Goal: Information Seeking & Learning: Check status

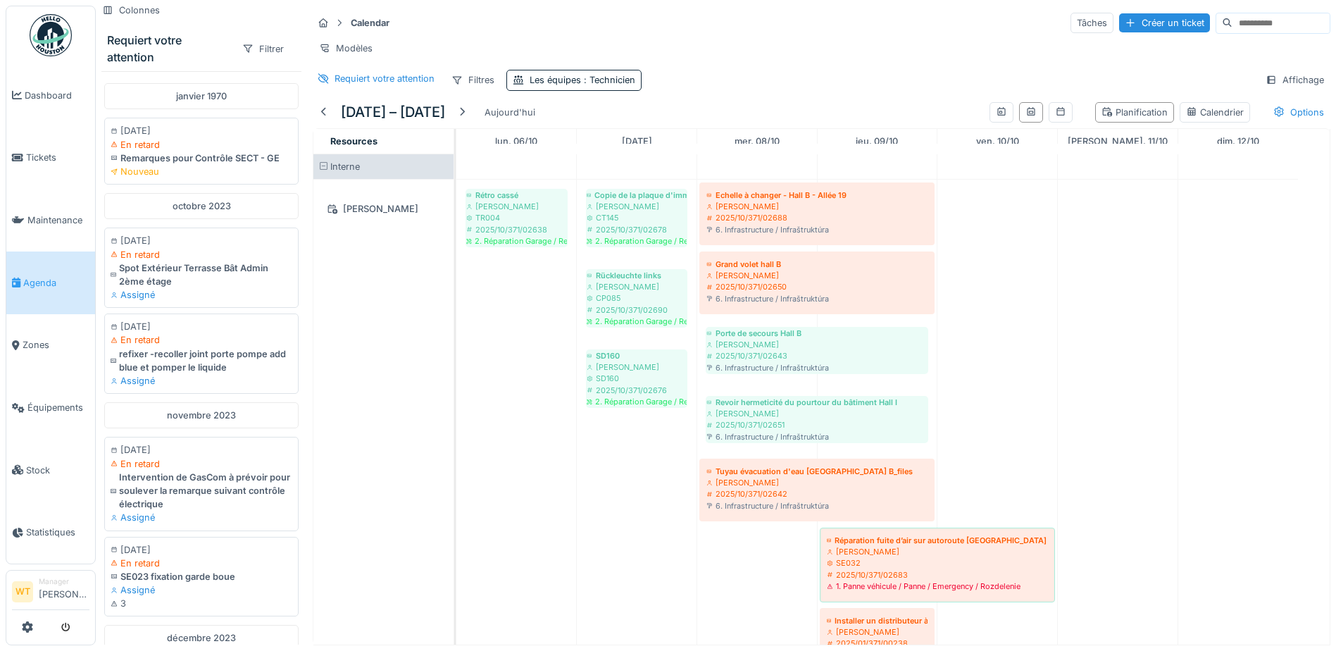
scroll to position [11, 0]
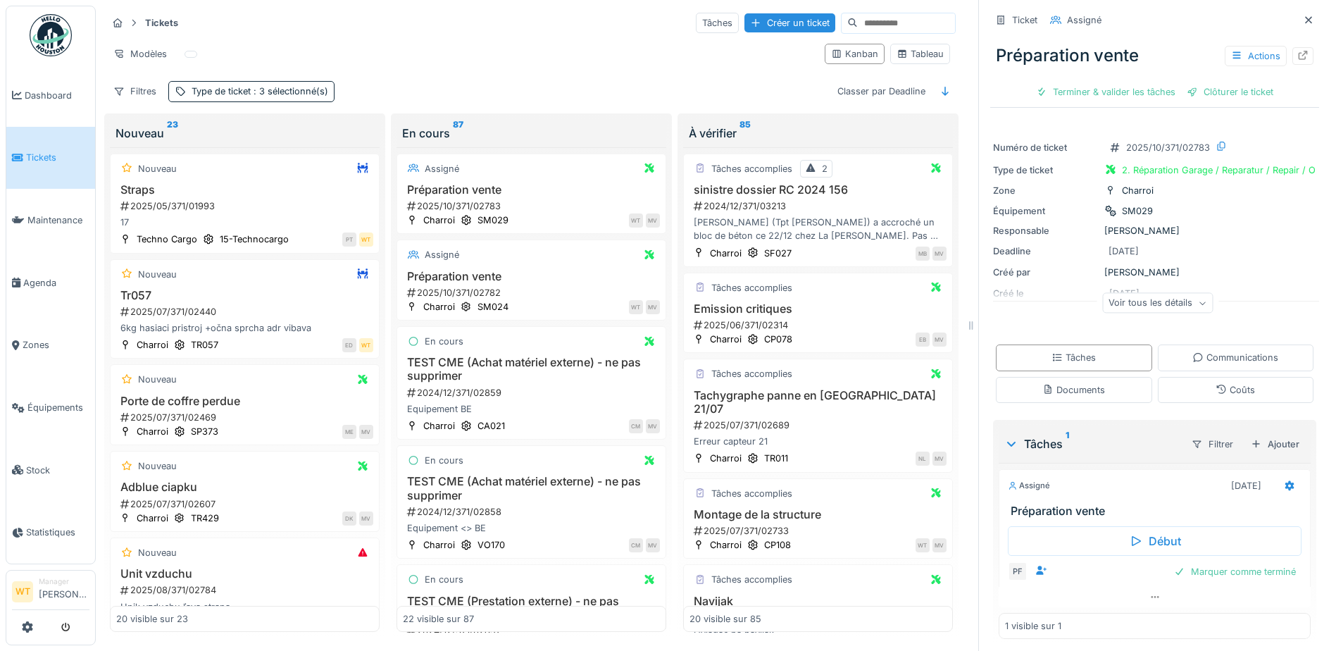
scroll to position [11, 0]
click at [32, 276] on span "Agenda" at bounding box center [56, 282] width 66 height 13
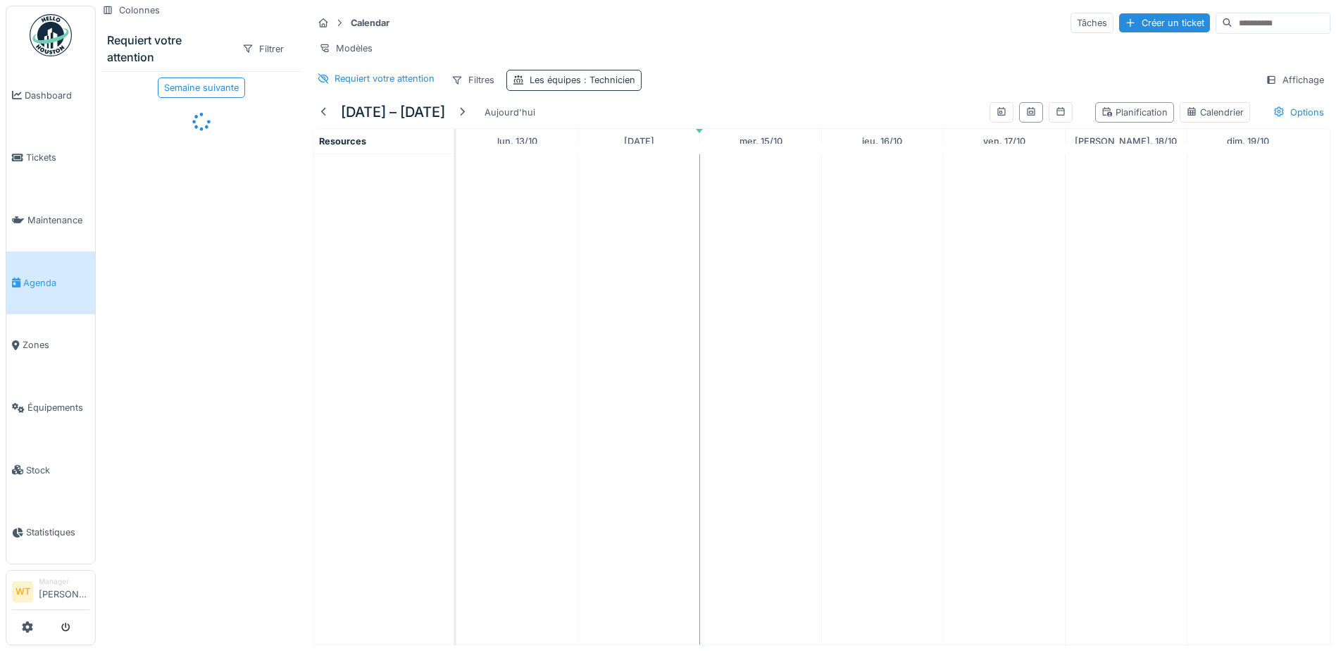
click at [572, 87] on div "Les équipes : Technicien" at bounding box center [583, 79] width 106 height 13
click at [588, 157] on icon at bounding box center [583, 158] width 13 height 10
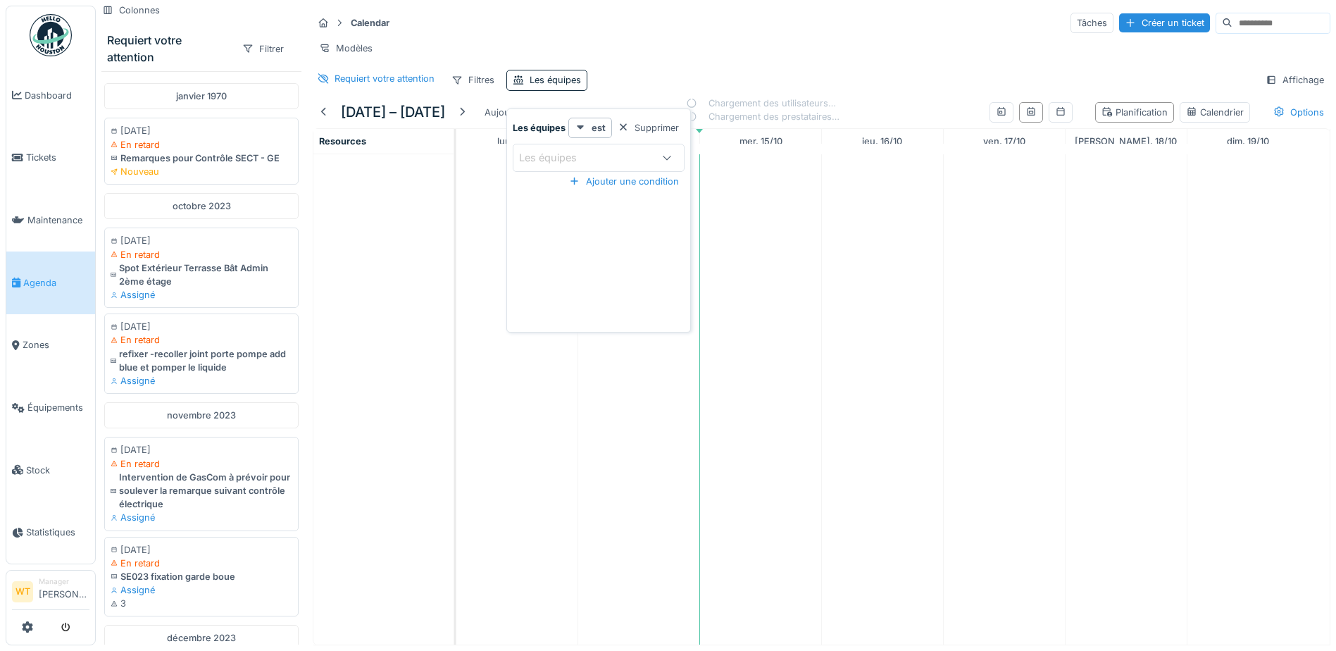
click at [594, 162] on div "Les équipes" at bounding box center [557, 157] width 77 height 15
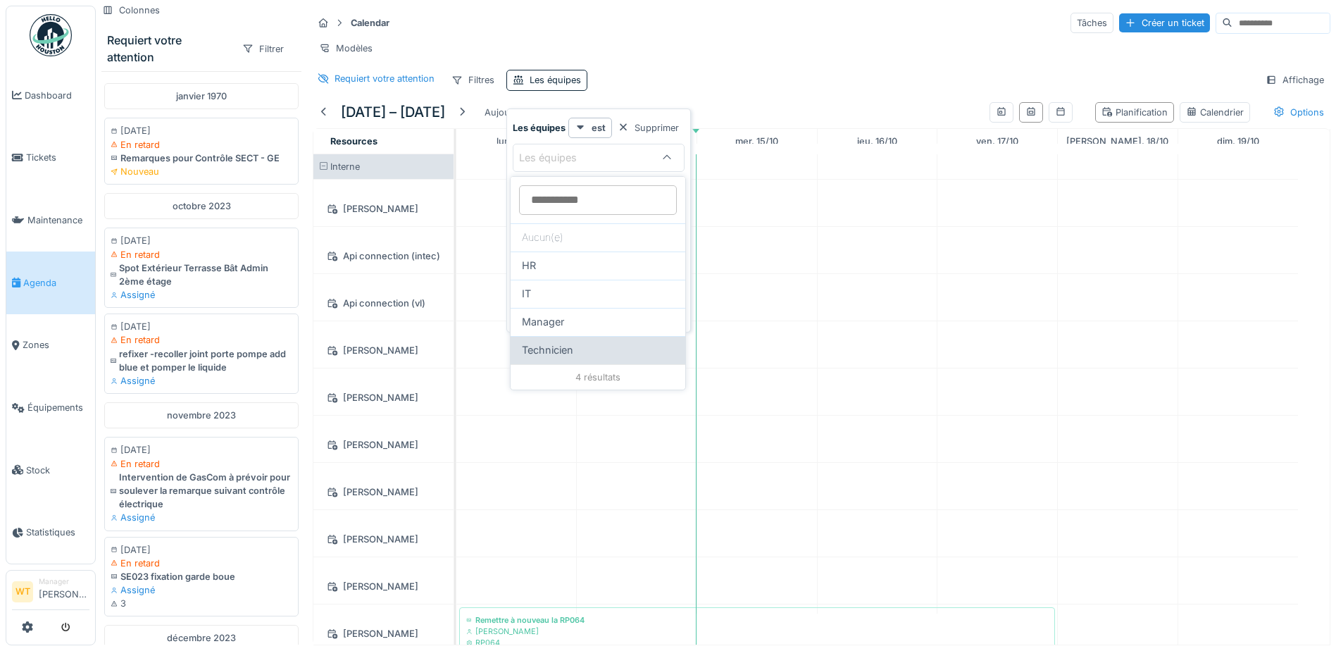
click at [560, 343] on span "Technicien" at bounding box center [547, 349] width 51 height 15
type input "***"
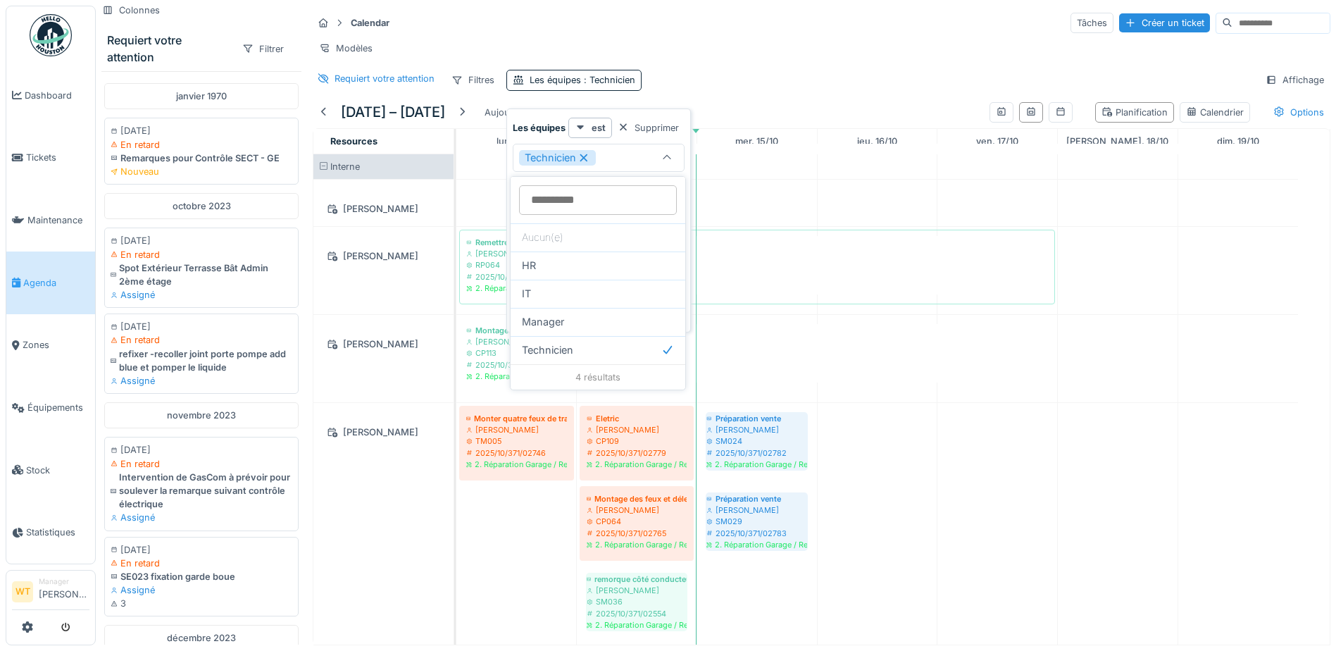
click at [587, 54] on div "Modèles" at bounding box center [821, 48] width 1017 height 20
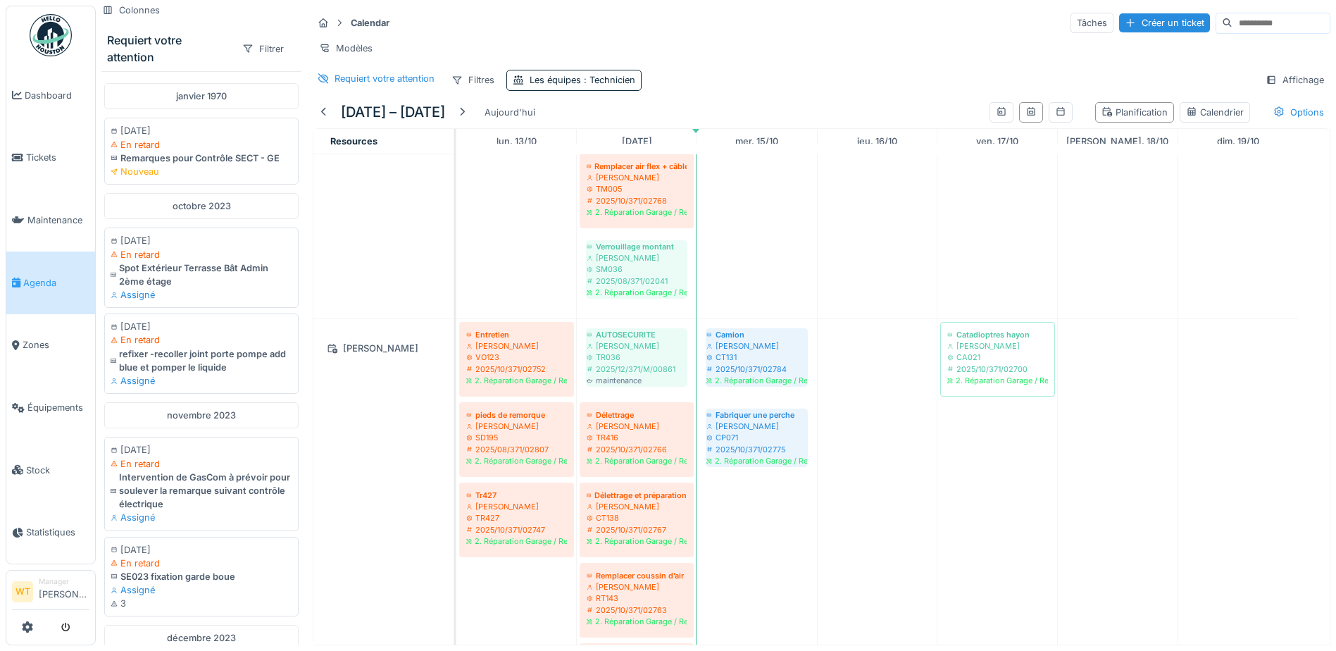
scroll to position [563, 0]
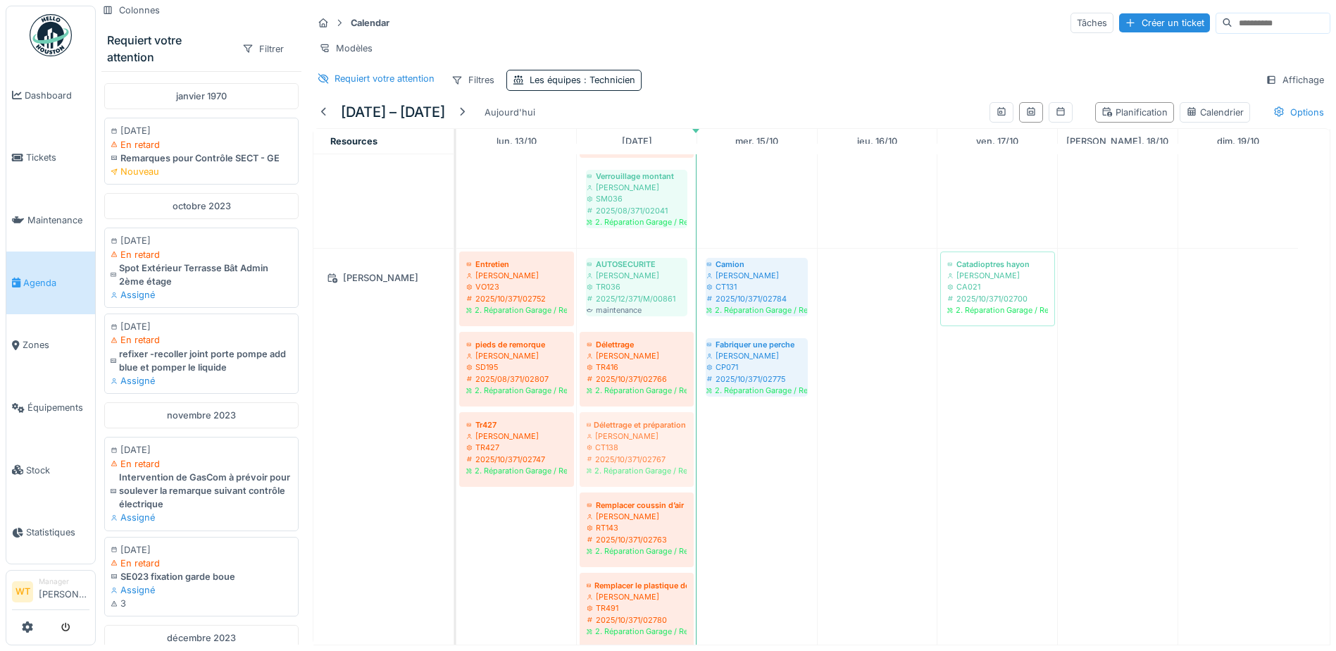
drag, startPoint x: 659, startPoint y: 475, endPoint x: 727, endPoint y: 467, distance: 68.1
click at [456, 468] on div "Entretien Peter Lopata VO123 2025/10/371/02752 2. Réparation Garage / Reparatur…" at bounding box center [456, 493] width 0 height 489
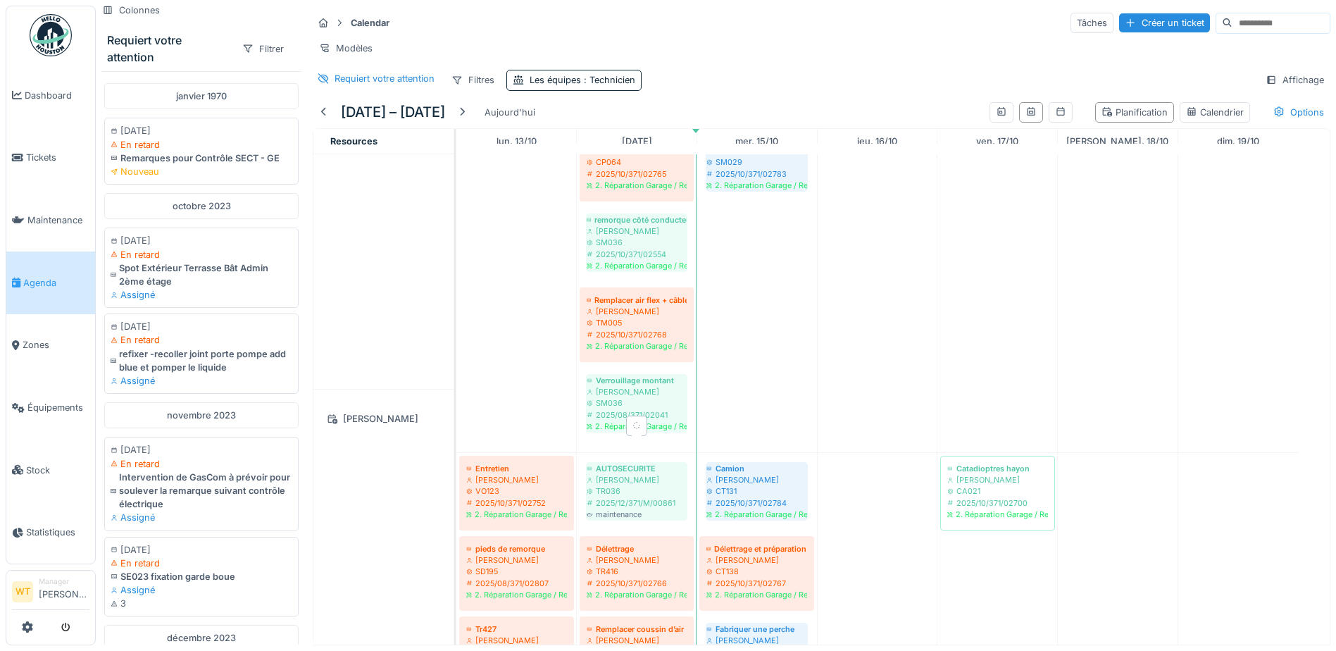
scroll to position [352, 0]
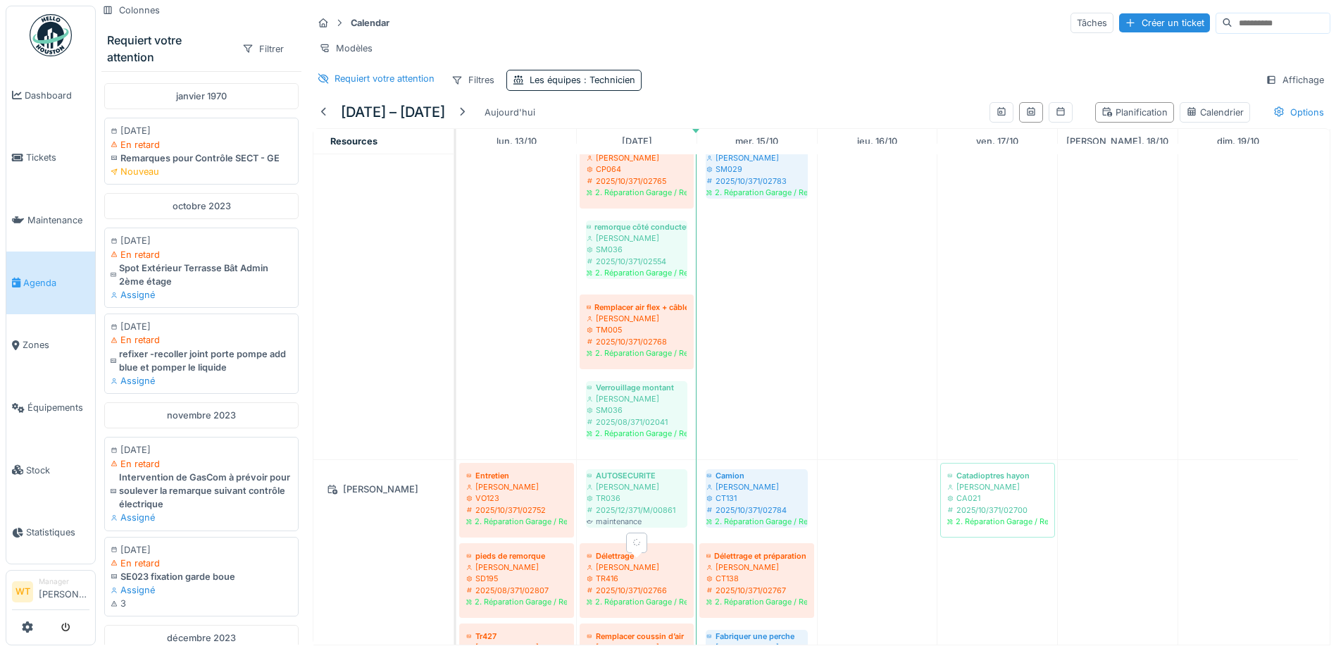
click at [627, 584] on div "TR416" at bounding box center [637, 577] width 100 height 11
click at [706, 584] on div "CT138" at bounding box center [756, 577] width 101 height 11
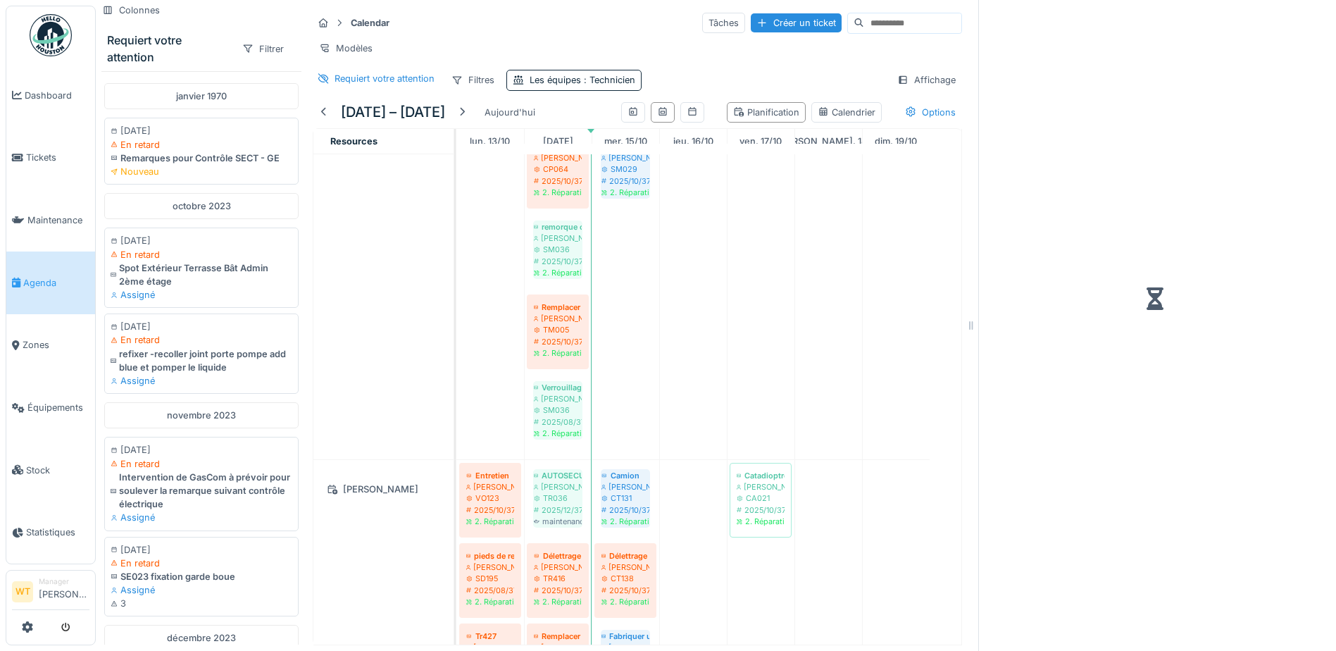
scroll to position [211, 0]
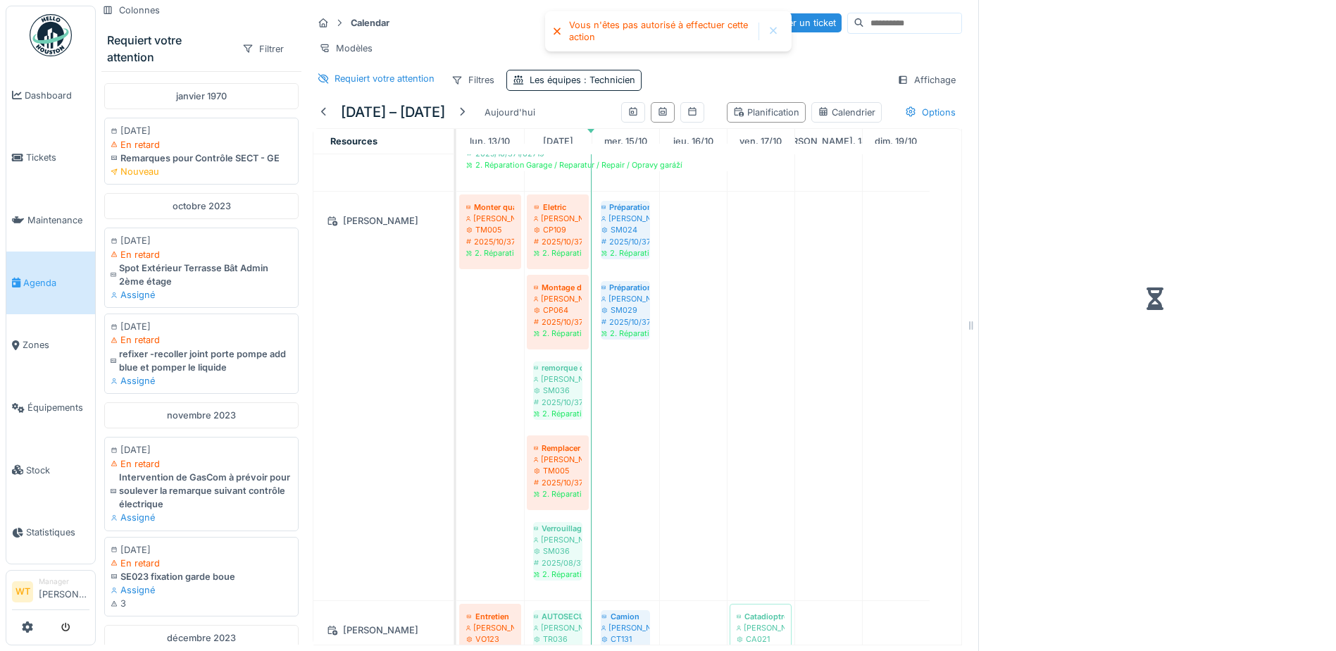
click at [766, 33] on div at bounding box center [773, 32] width 23 height 18
click at [915, 40] on div "Modèles" at bounding box center [637, 48] width 649 height 20
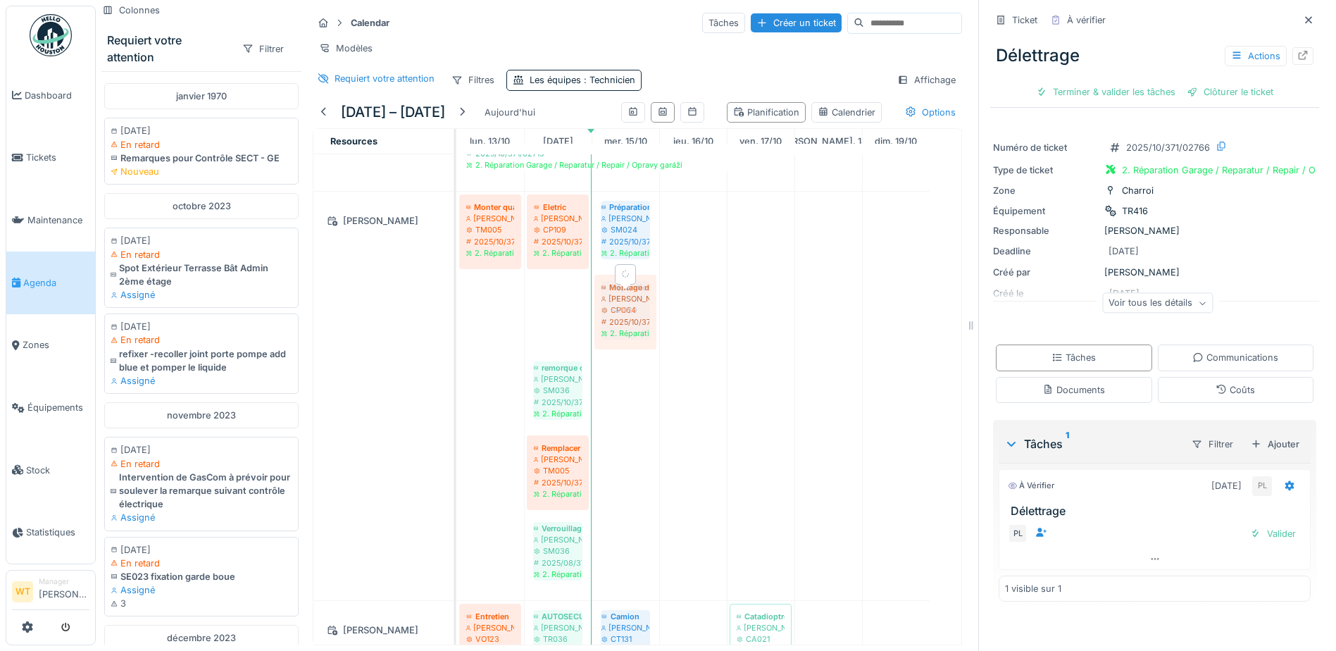
drag, startPoint x: 568, startPoint y: 331, endPoint x: 620, endPoint y: 329, distance: 52.9
click at [456, 329] on div "Monter quatre feux de travail Patrick Fridmansky TM005 2025/10/371/02746 2. Rép…" at bounding box center [456, 396] width 0 height 408
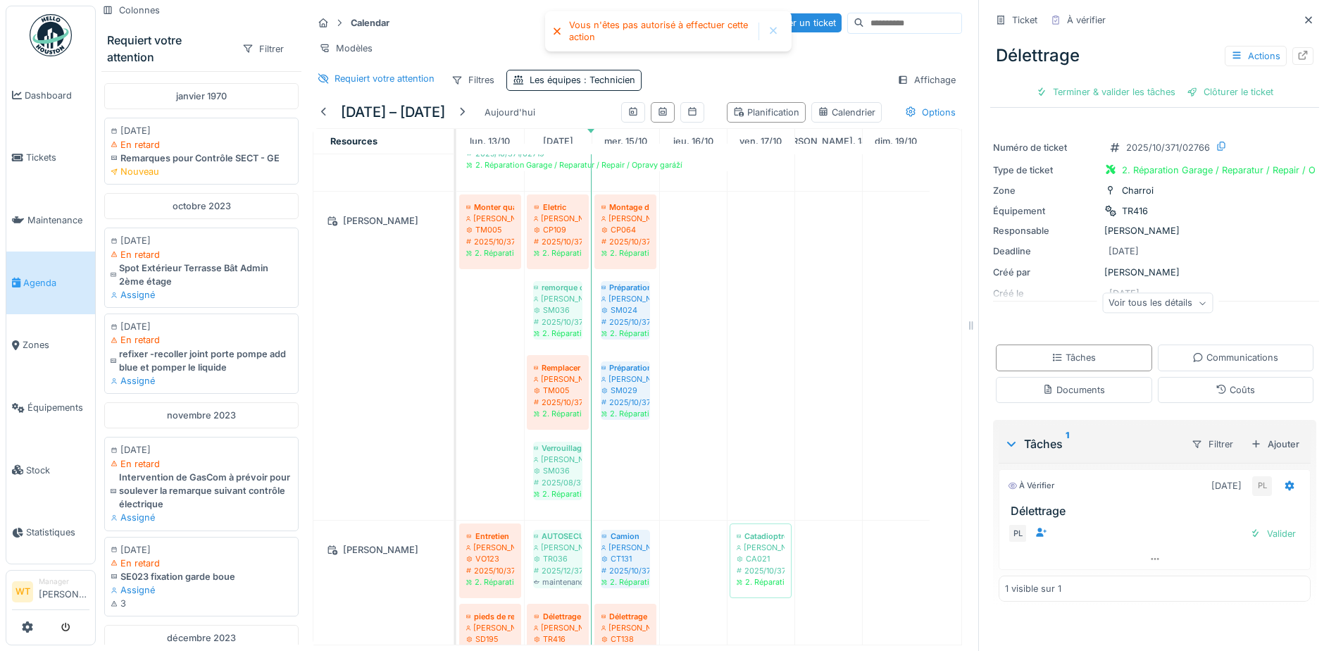
click at [1303, 17] on icon at bounding box center [1308, 19] width 11 height 9
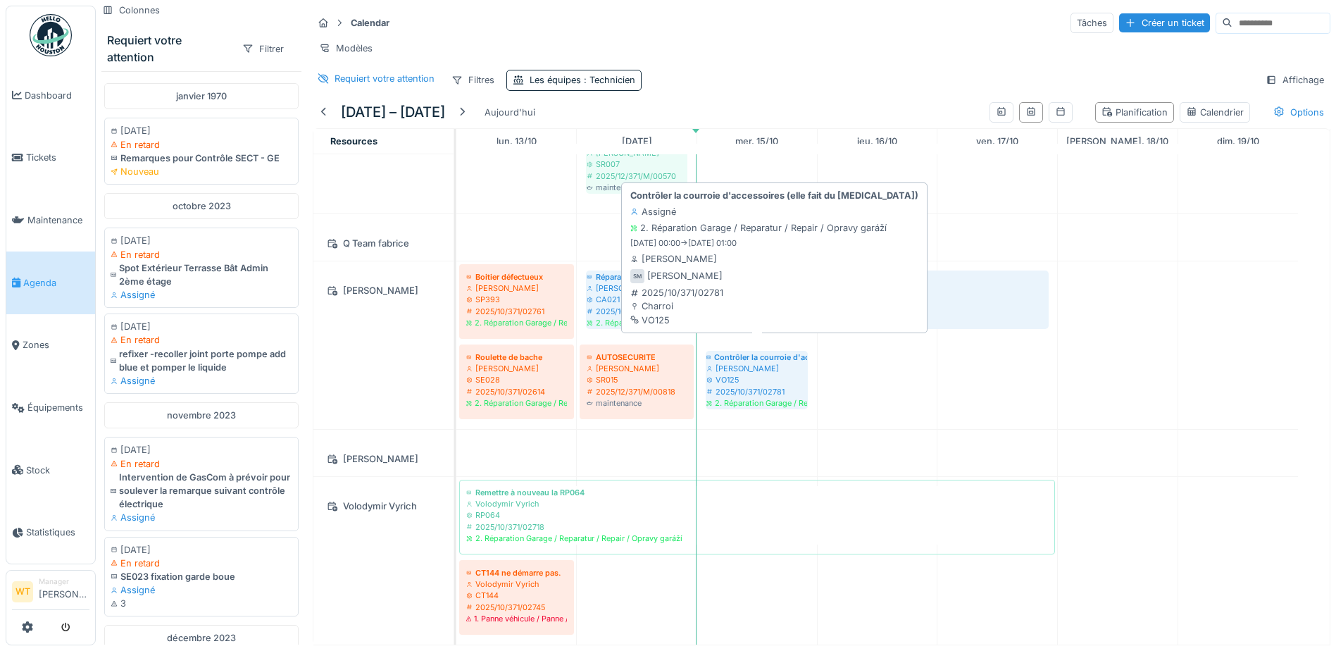
drag, startPoint x: 770, startPoint y: 258, endPoint x: 767, endPoint y: 385, distance: 127.5
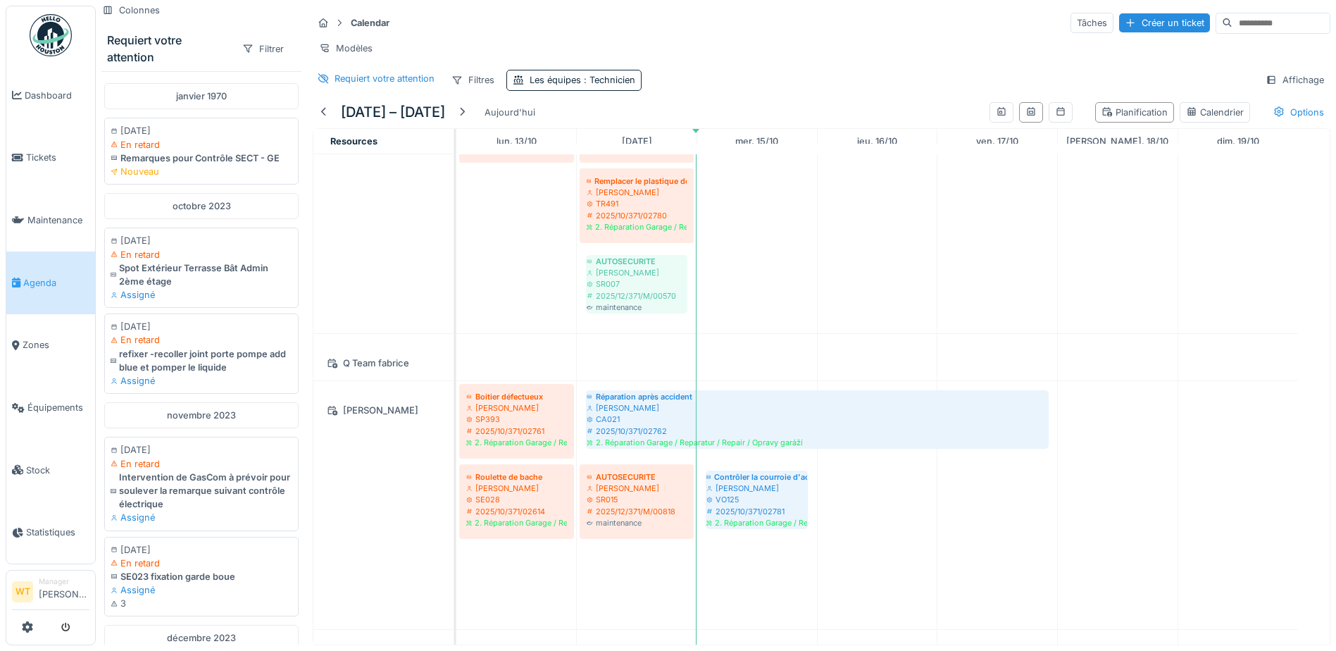
drag, startPoint x: 761, startPoint y: 578, endPoint x: 731, endPoint y: 257, distance: 322.5
click at [731, 257] on div "Remettre à nouveau la RP064 Jan Maro RP064 2025/10/371/02718 2. Réparation Gara…" at bounding box center [892, 95] width 873 height 1497
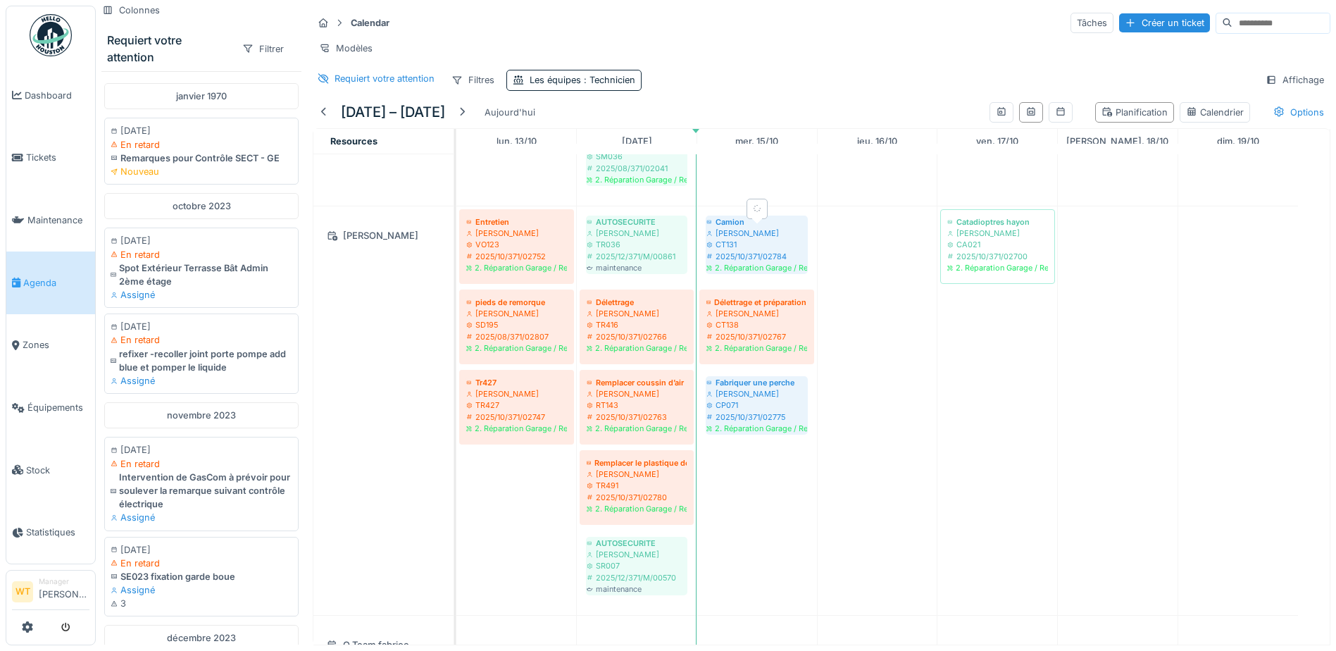
click at [739, 238] on div "[PERSON_NAME]" at bounding box center [756, 232] width 101 height 11
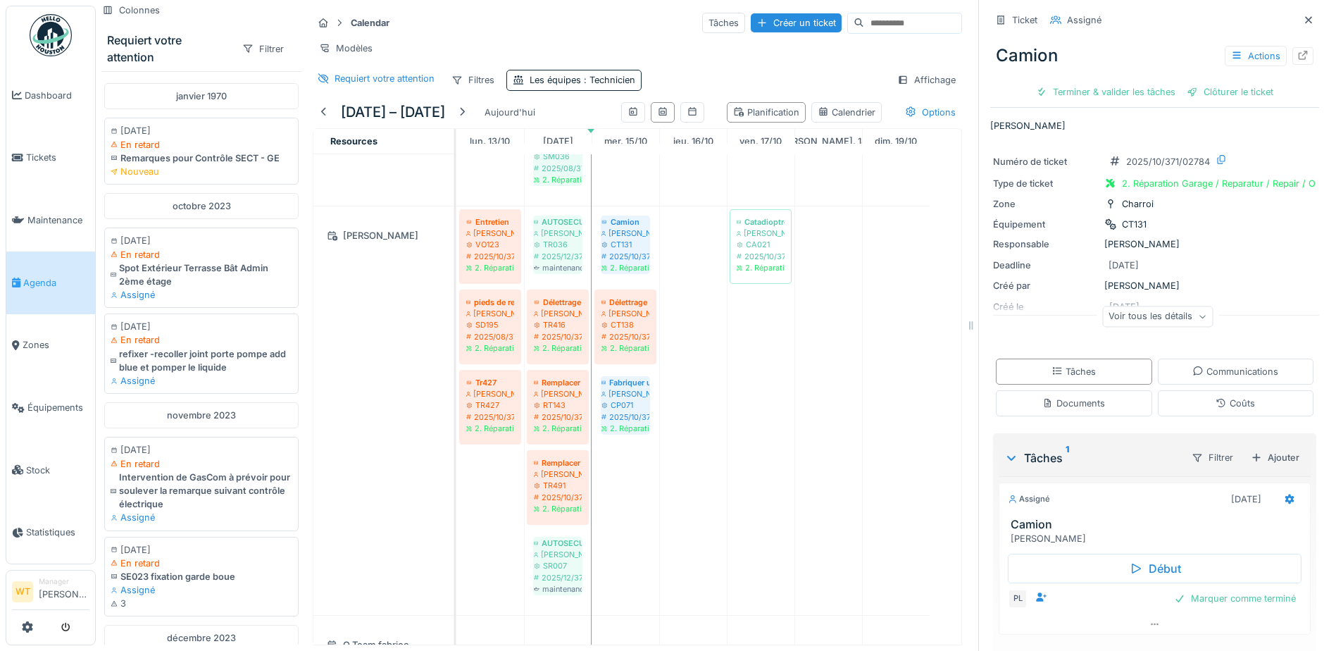
click at [1163, 306] on div "Voir tous les détails" at bounding box center [1157, 316] width 111 height 20
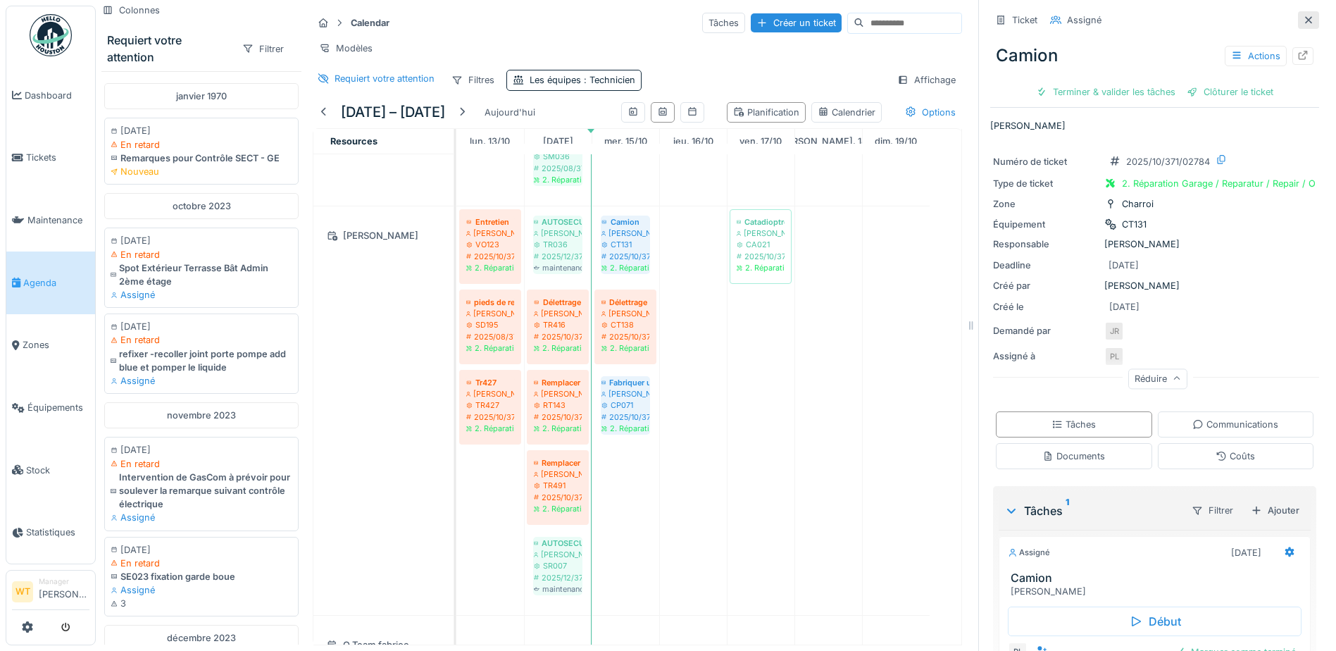
click at [1303, 15] on icon at bounding box center [1308, 19] width 11 height 9
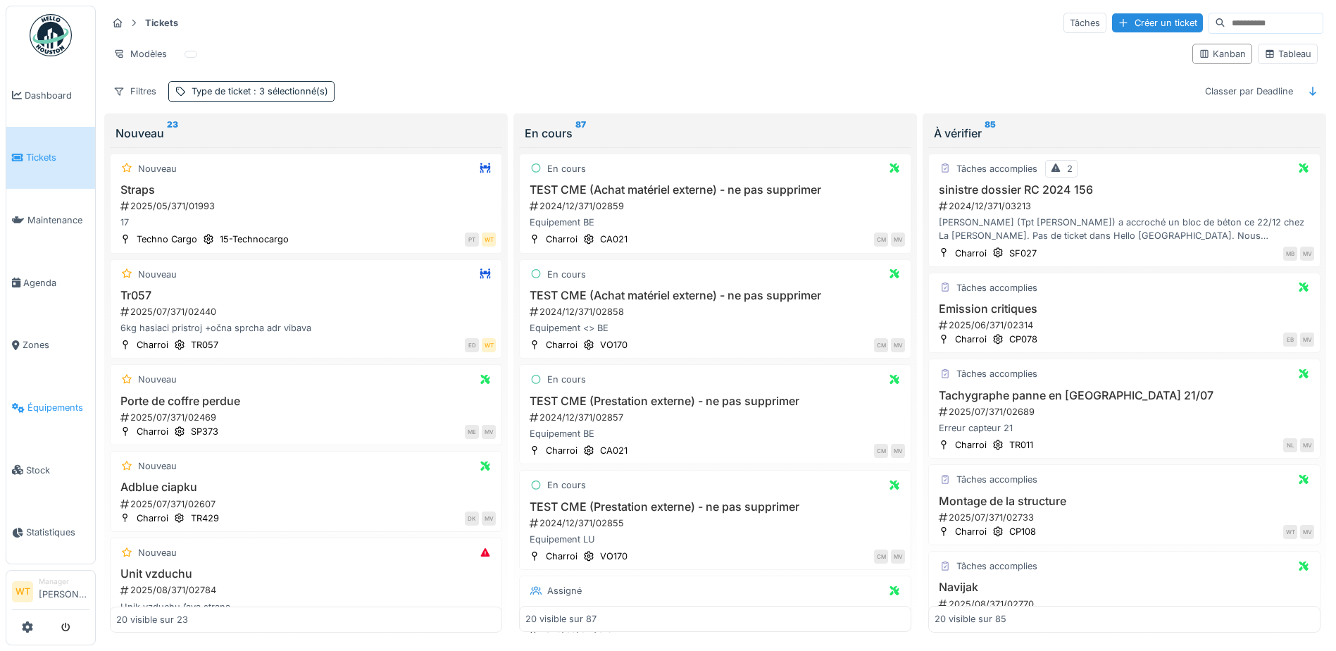
drag, startPoint x: 0, startPoint y: 0, endPoint x: 59, endPoint y: 393, distance: 397.3
click at [59, 401] on span "Équipements" at bounding box center [58, 407] width 62 height 13
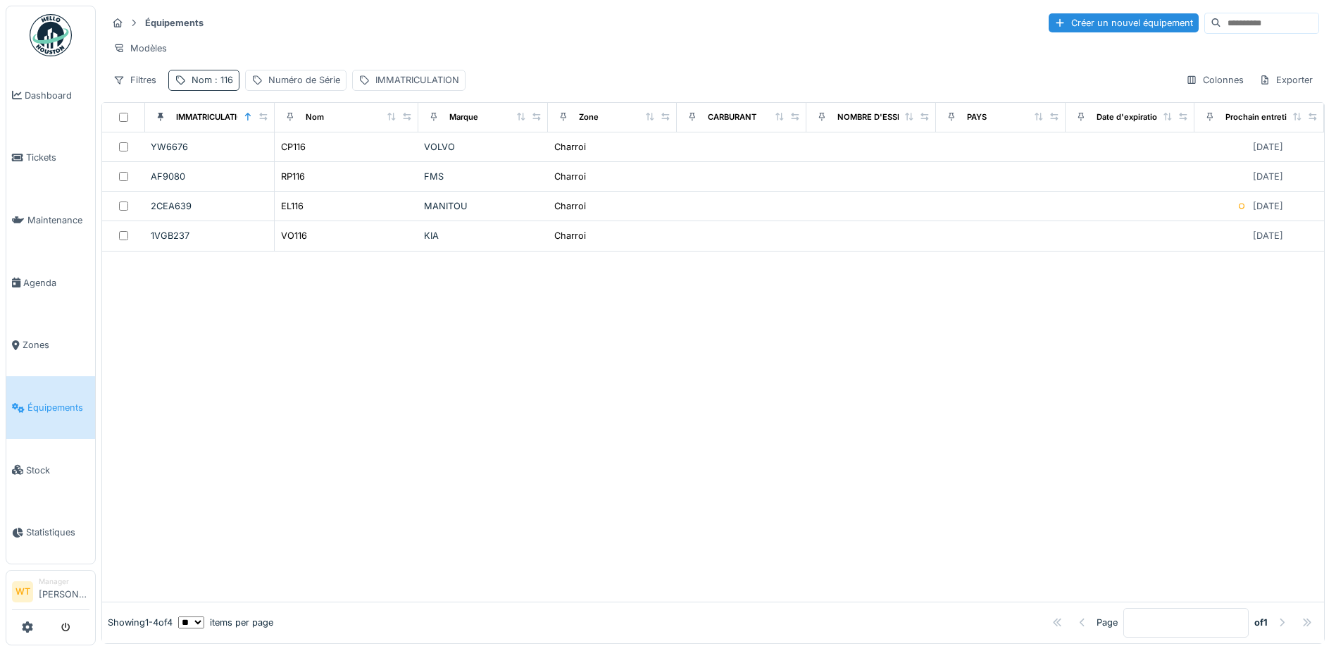
click at [213, 85] on span ": 116" at bounding box center [222, 80] width 21 height 11
click at [303, 156] on icon at bounding box center [297, 157] width 11 height 9
click at [271, 153] on input "Nom" at bounding box center [245, 159] width 140 height 30
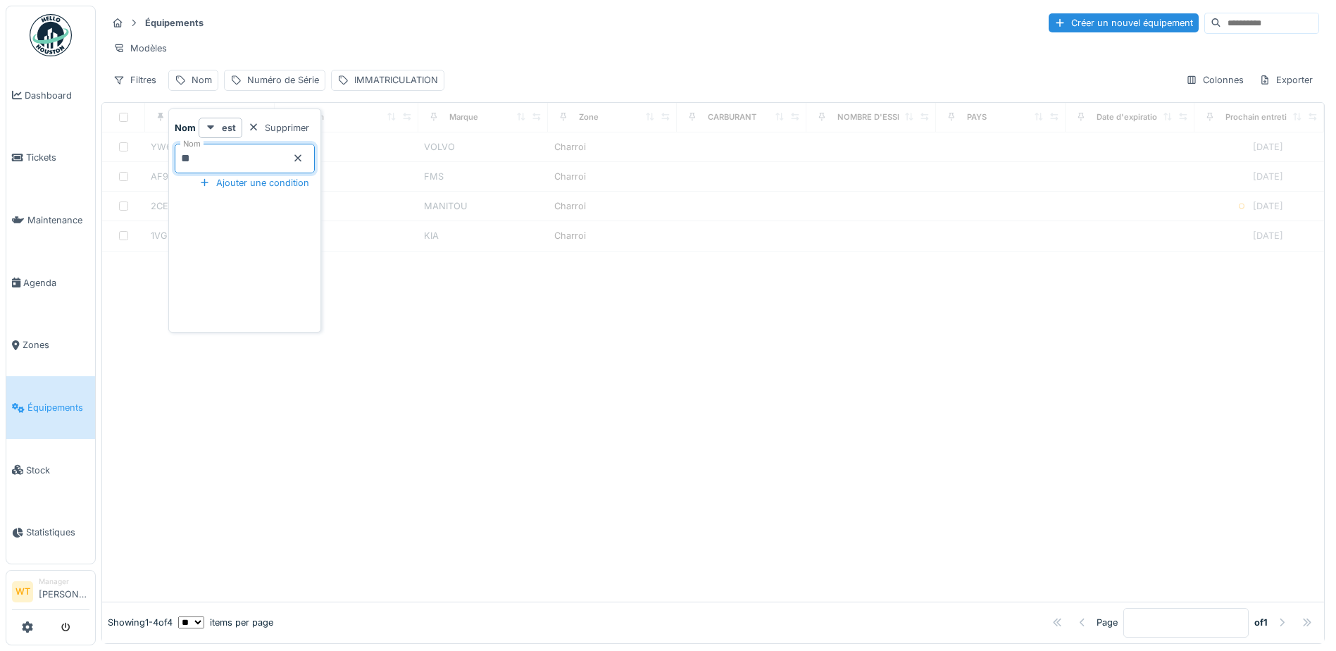
type input "**"
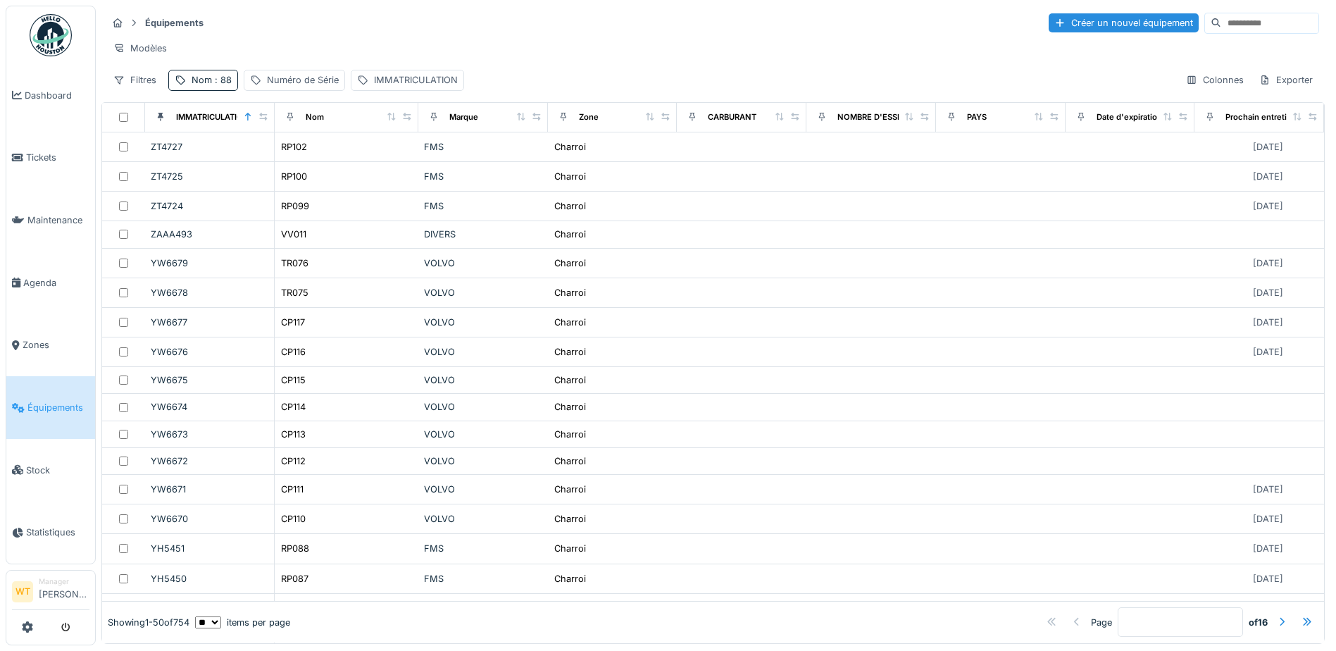
click at [340, 34] on div "Équipements Créer un nouvel équipement" at bounding box center [713, 22] width 1212 height 23
click at [214, 85] on span ": 88" at bounding box center [222, 80] width 20 height 11
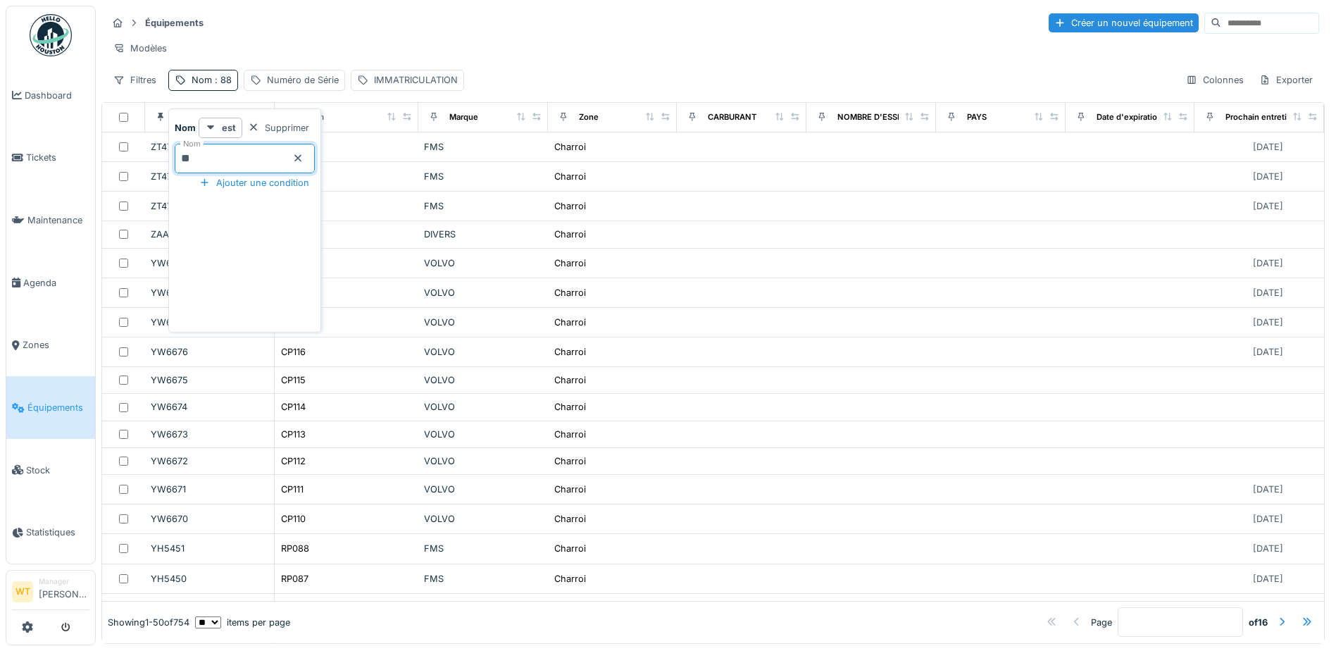
click at [280, 168] on input "**" at bounding box center [245, 159] width 140 height 30
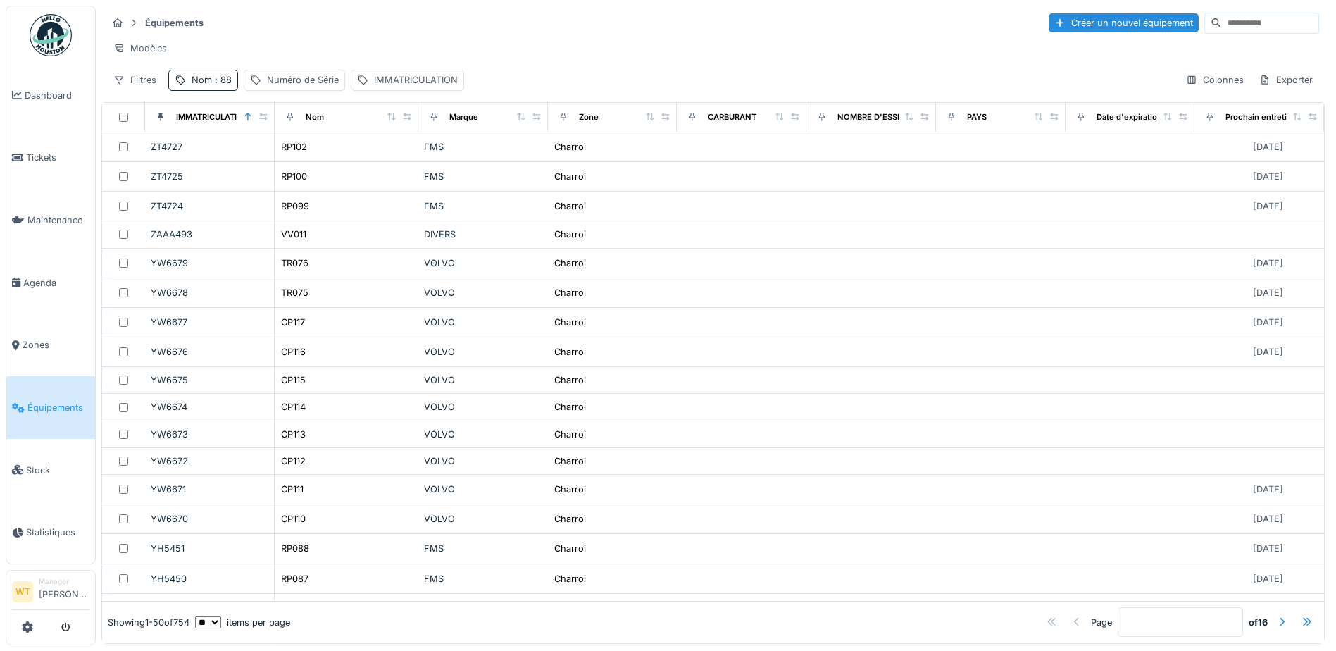
click at [268, 24] on div "Équipements Créer un nouvel équipement" at bounding box center [713, 22] width 1212 height 23
click at [194, 87] on div "Nom : 88" at bounding box center [212, 79] width 40 height 13
click at [303, 158] on icon at bounding box center [297, 157] width 11 height 9
click at [285, 157] on input "Nom" at bounding box center [245, 159] width 140 height 30
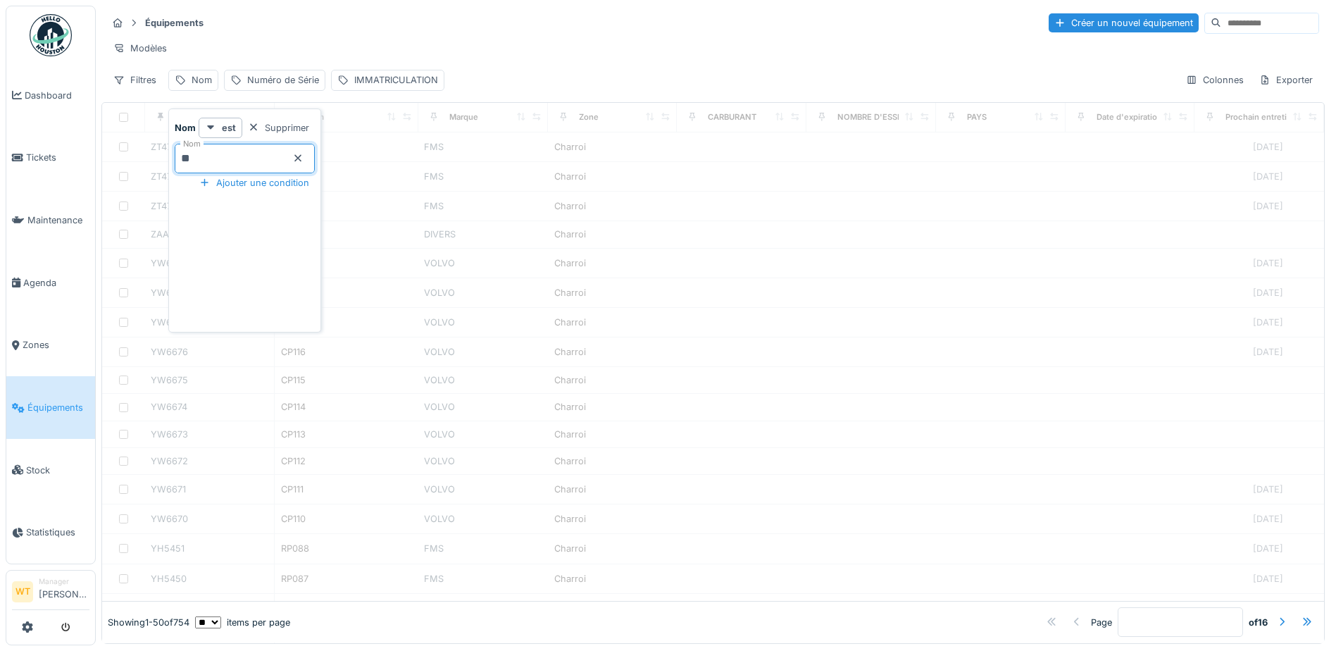
type input "**"
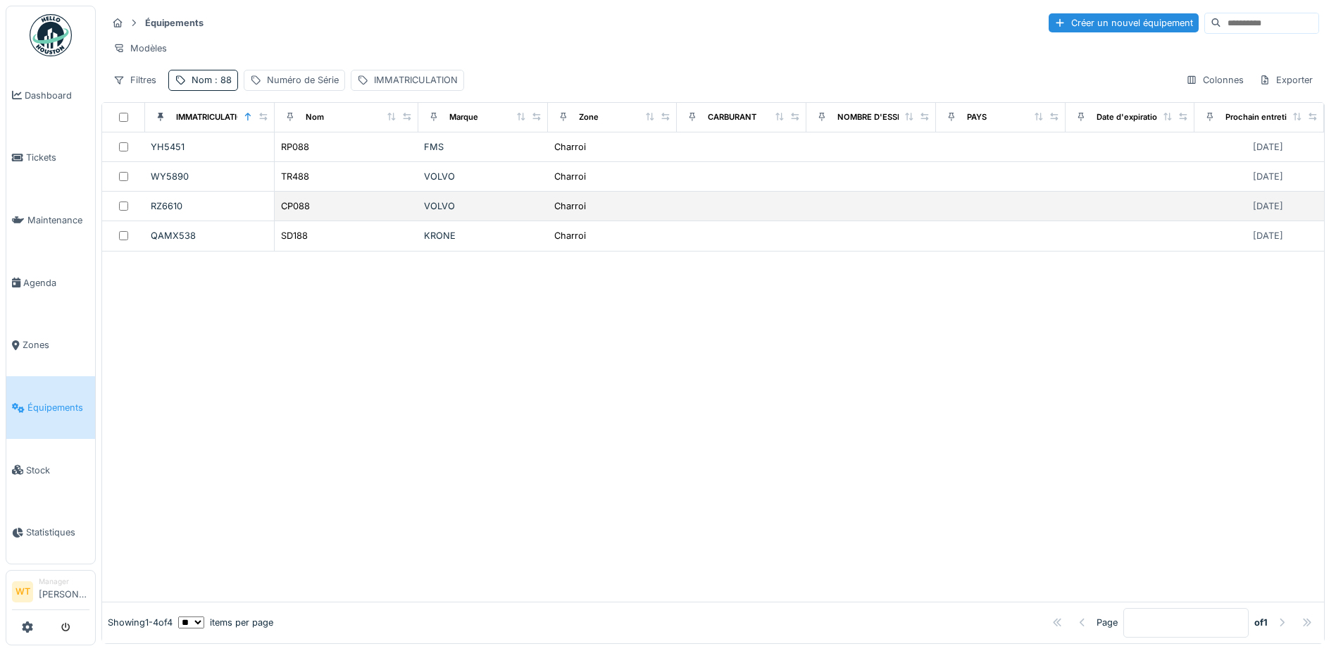
click at [318, 211] on div "CP088" at bounding box center [346, 206] width 132 height 15
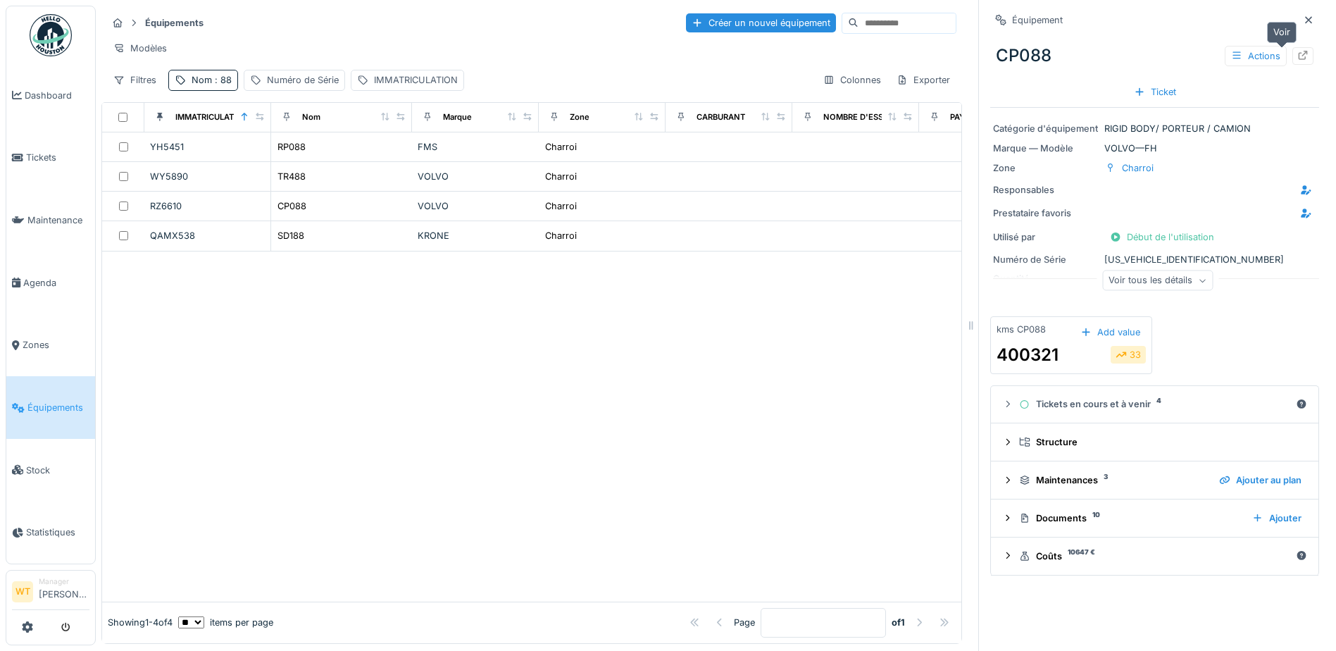
click at [1297, 56] on icon at bounding box center [1302, 55] width 11 height 9
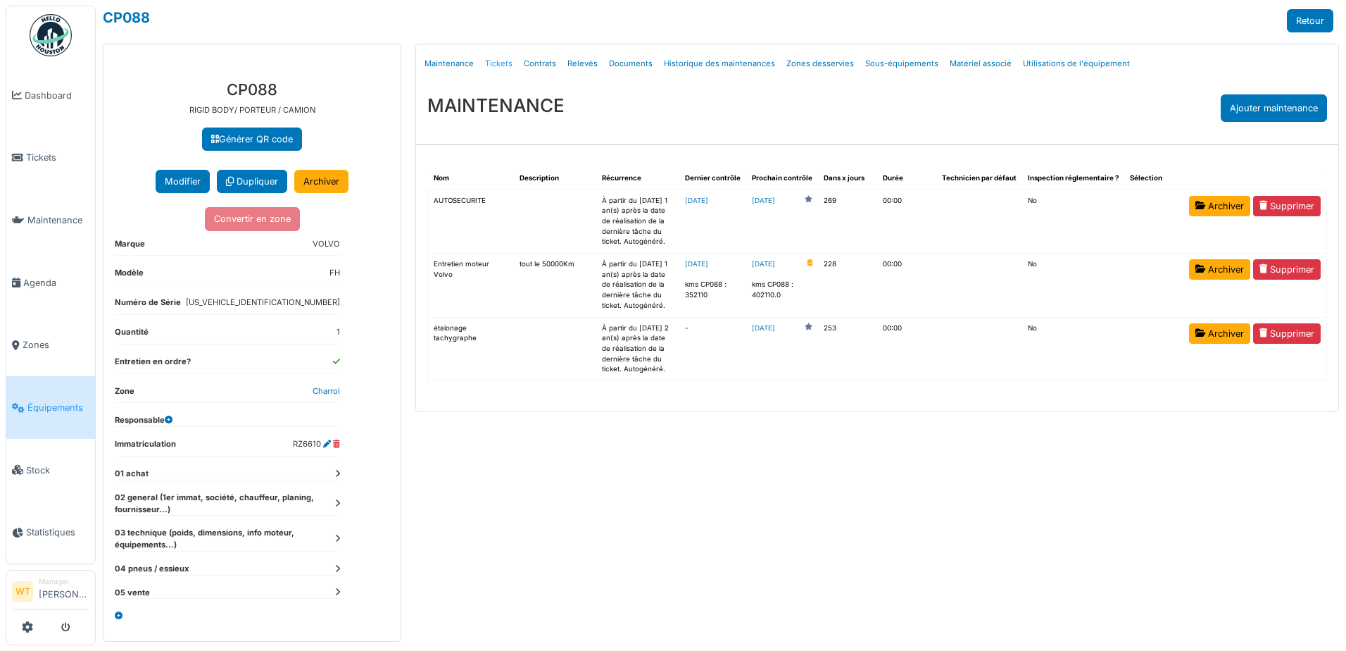
drag, startPoint x: 0, startPoint y: 0, endPoint x: 498, endPoint y: 63, distance: 501.7
click at [498, 63] on link "Tickets" at bounding box center [499, 63] width 39 height 33
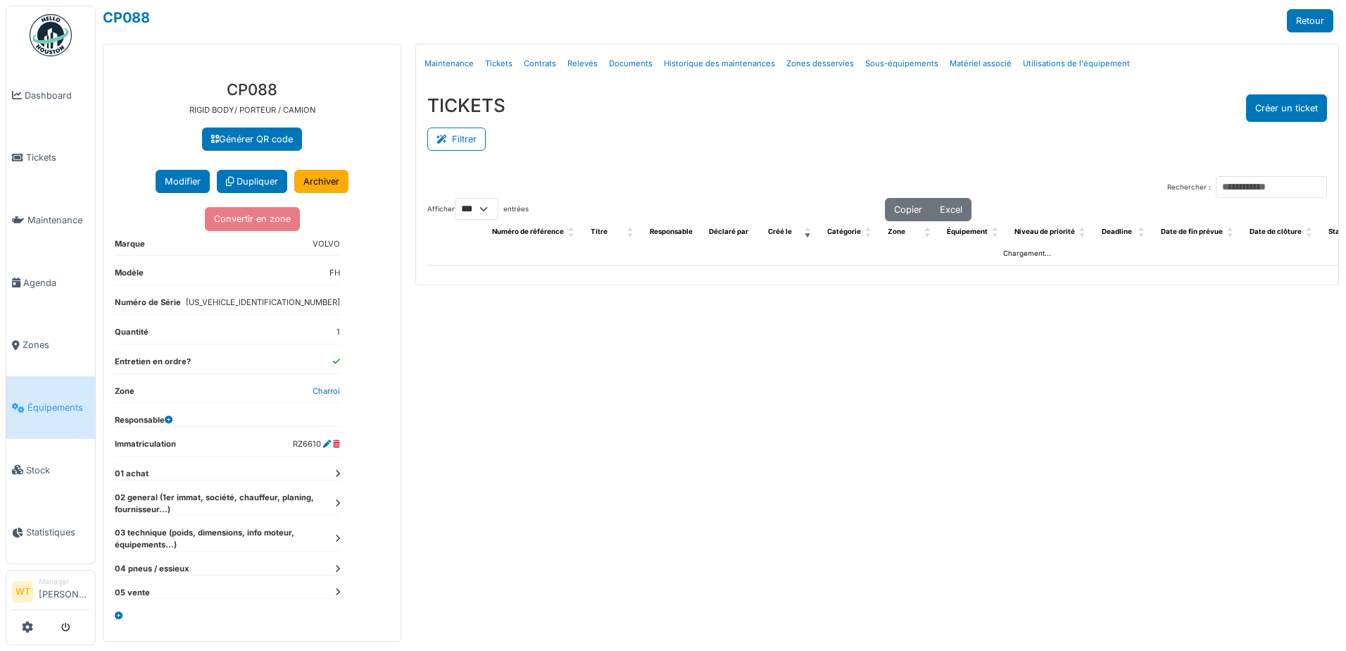
select select "***"
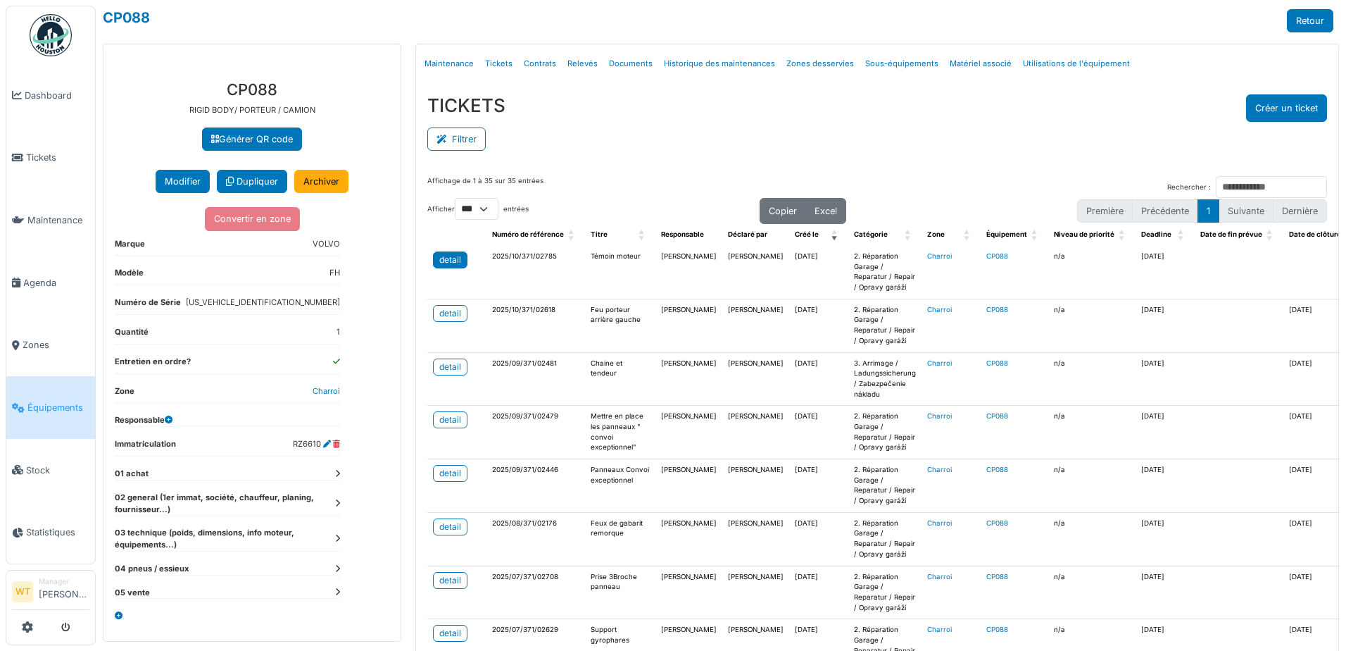
click at [441, 263] on div "detail" at bounding box center [450, 259] width 22 height 13
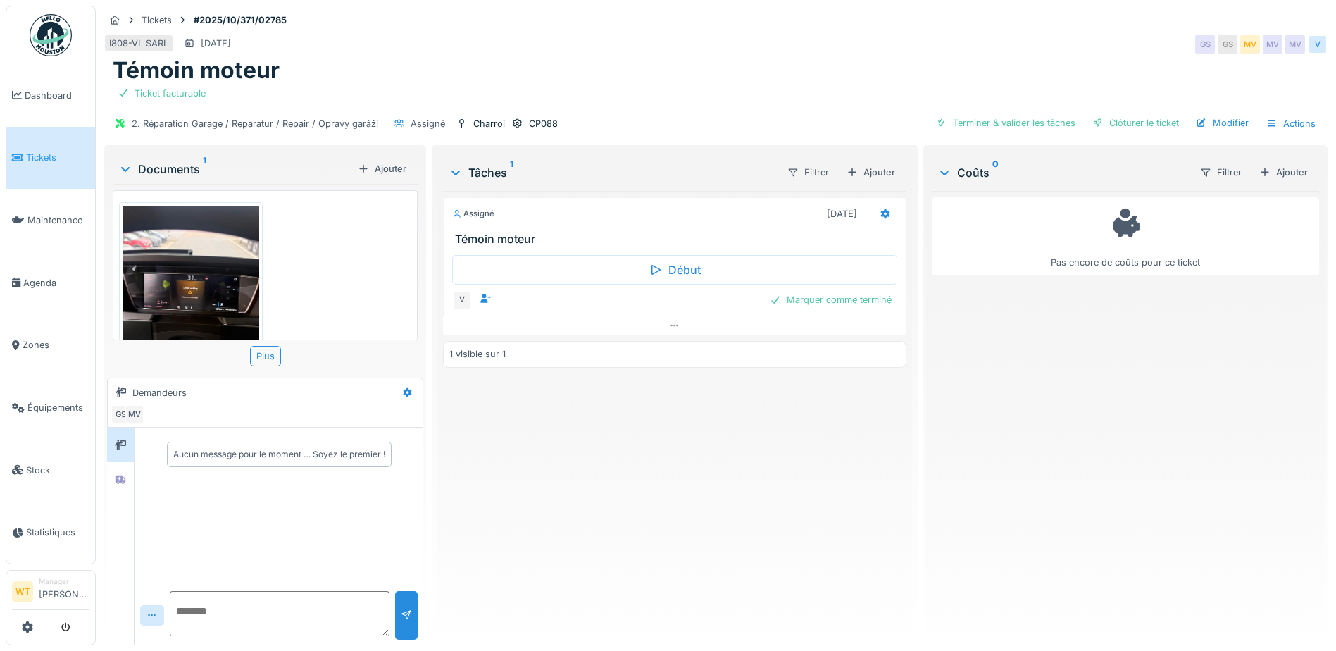
click at [215, 294] on img at bounding box center [191, 297] width 137 height 182
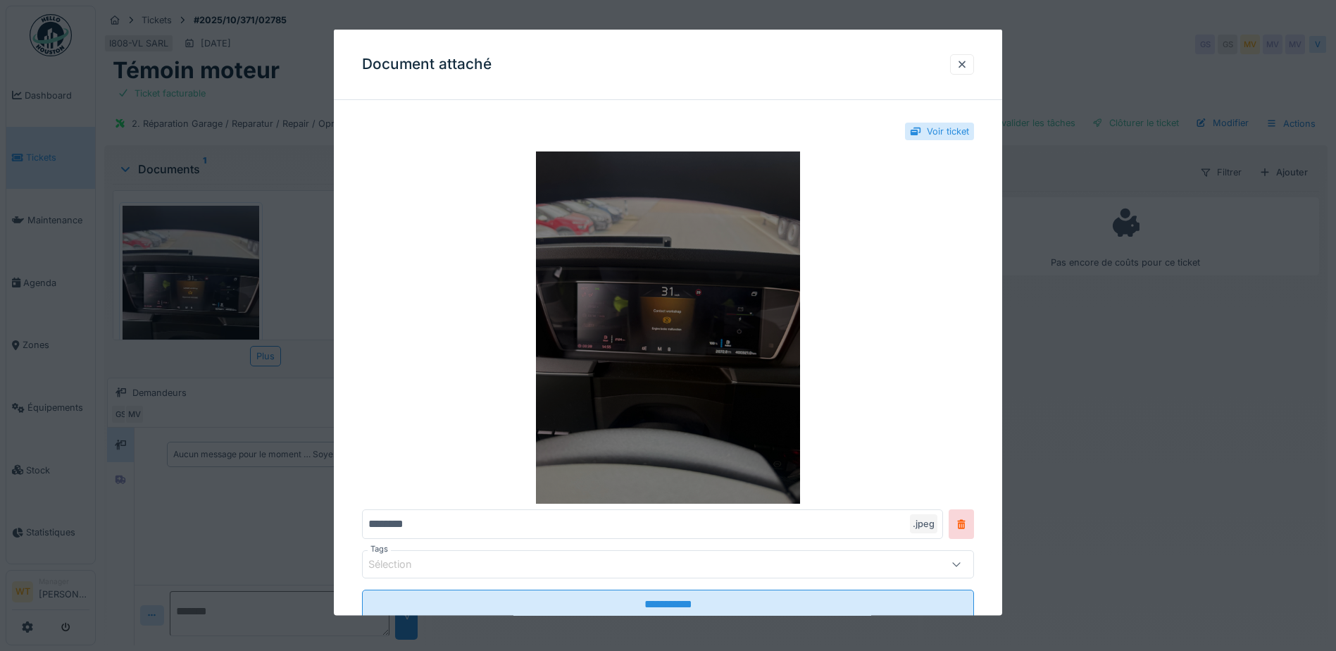
click at [672, 364] on img at bounding box center [668, 327] width 612 height 352
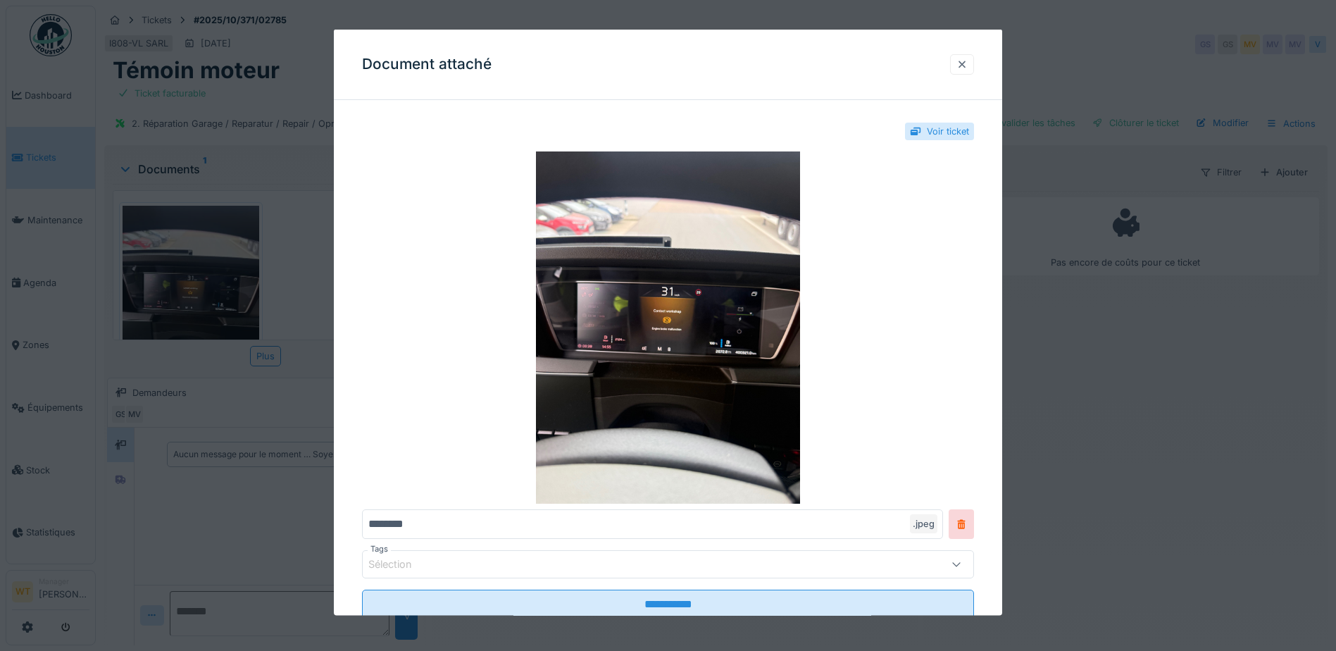
click at [967, 63] on div at bounding box center [961, 63] width 11 height 13
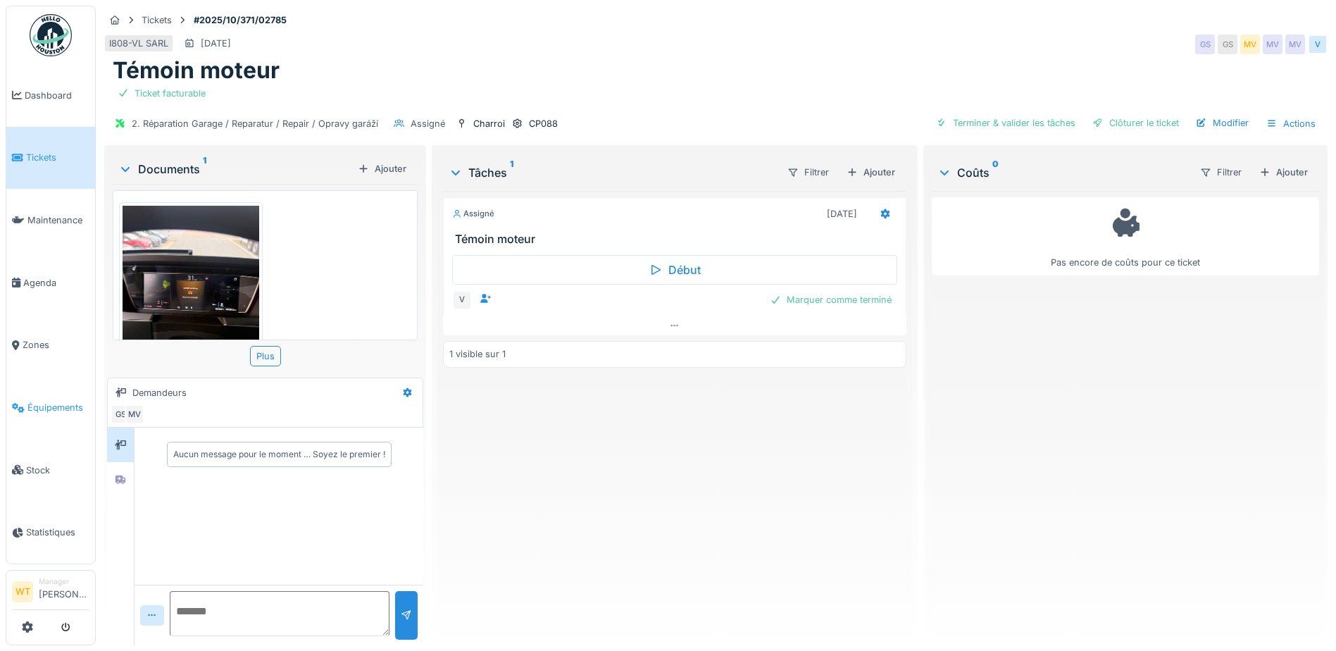
click at [42, 401] on span "Équipements" at bounding box center [58, 407] width 62 height 13
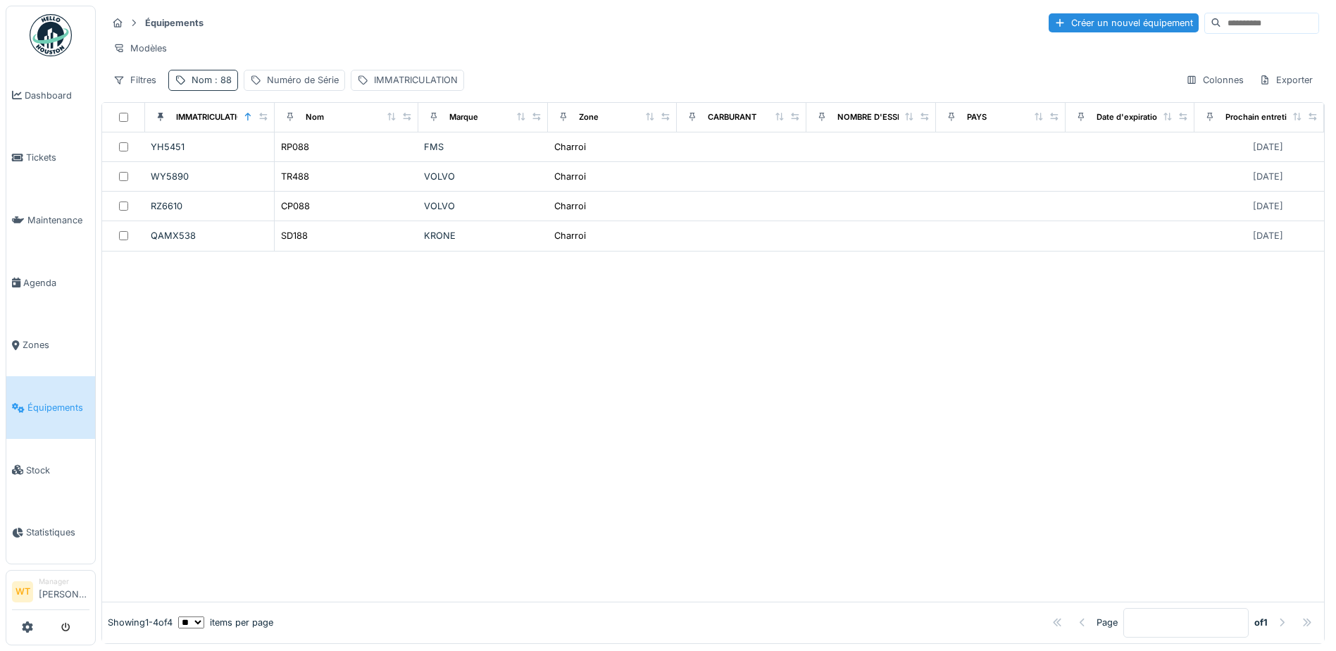
click at [202, 87] on div "Nom : 88" at bounding box center [212, 79] width 40 height 13
click at [303, 156] on icon at bounding box center [297, 157] width 11 height 9
click at [250, 168] on input "Nom" at bounding box center [245, 159] width 140 height 30
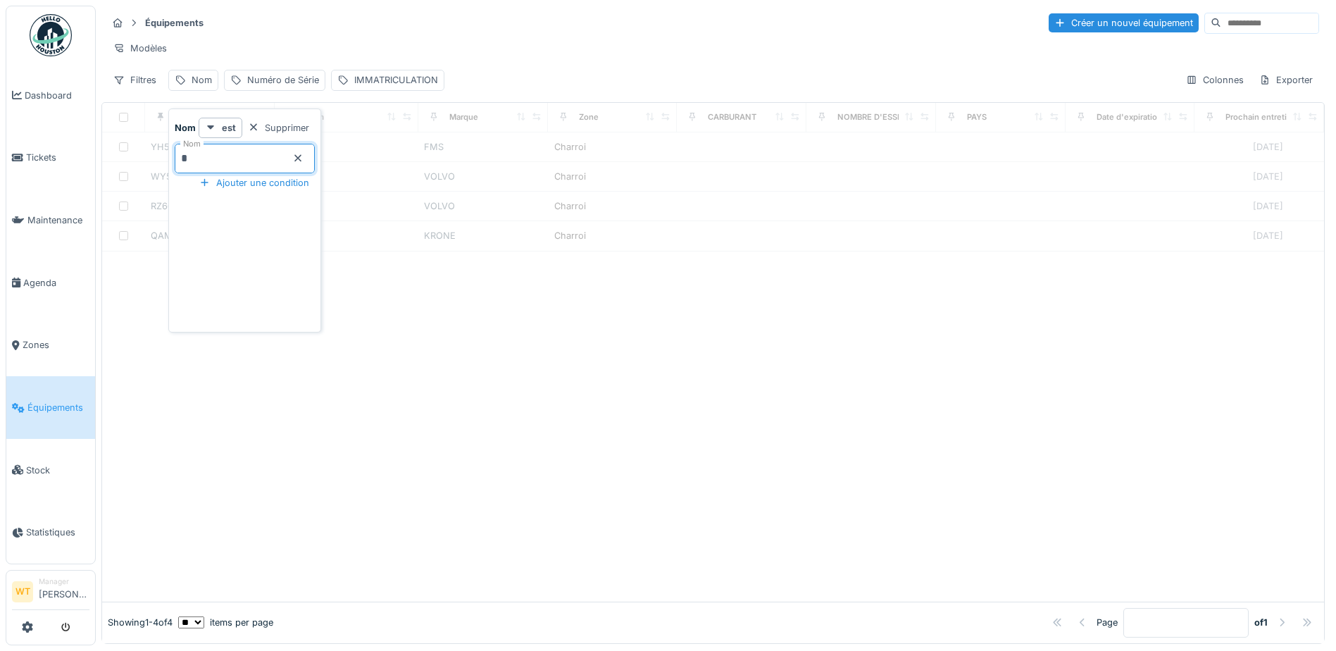
type input "**"
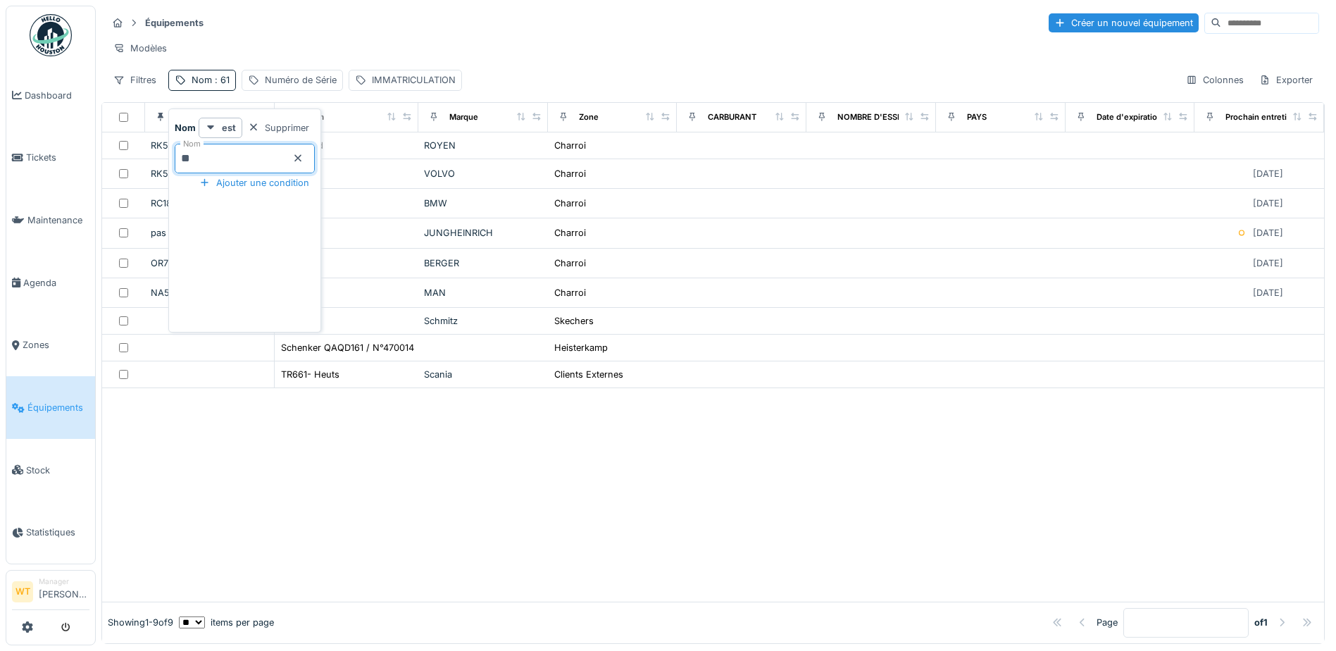
click at [317, 39] on div "Modèles" at bounding box center [713, 48] width 1212 height 20
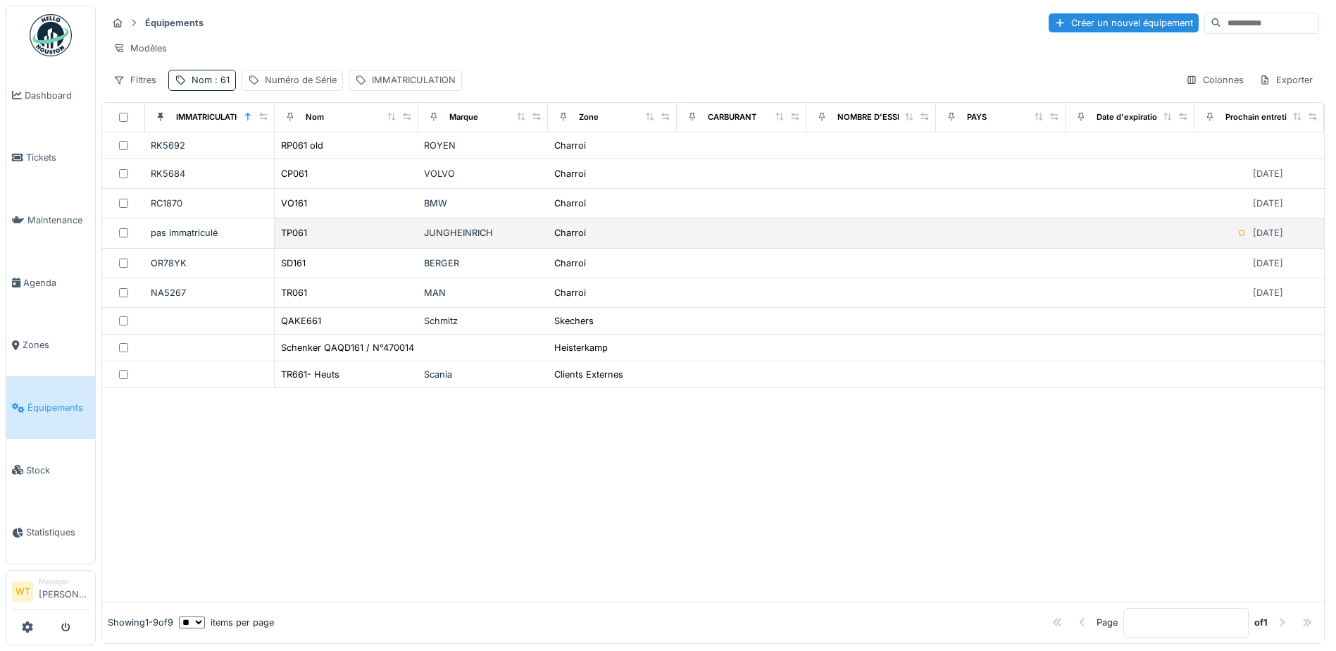
click at [335, 240] on div "TP061" at bounding box center [346, 232] width 132 height 15
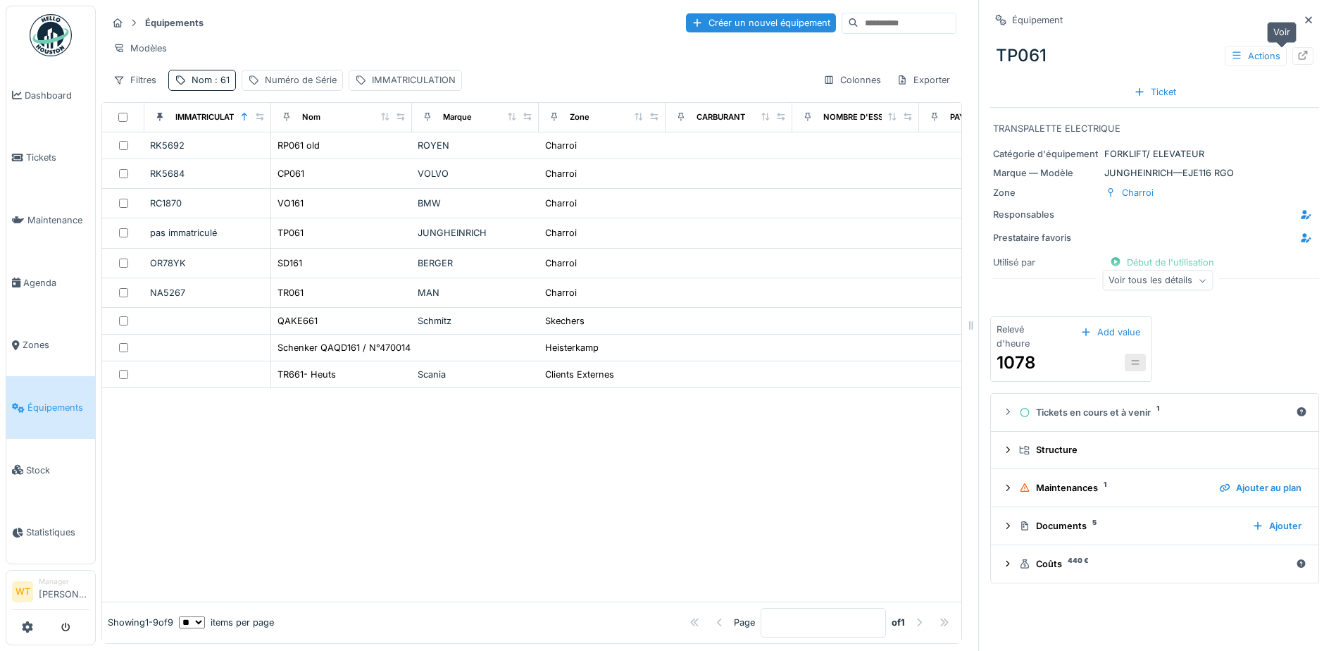
click at [1292, 56] on div at bounding box center [1302, 56] width 21 height 18
click at [197, 87] on div "Nom : 61" at bounding box center [211, 79] width 38 height 13
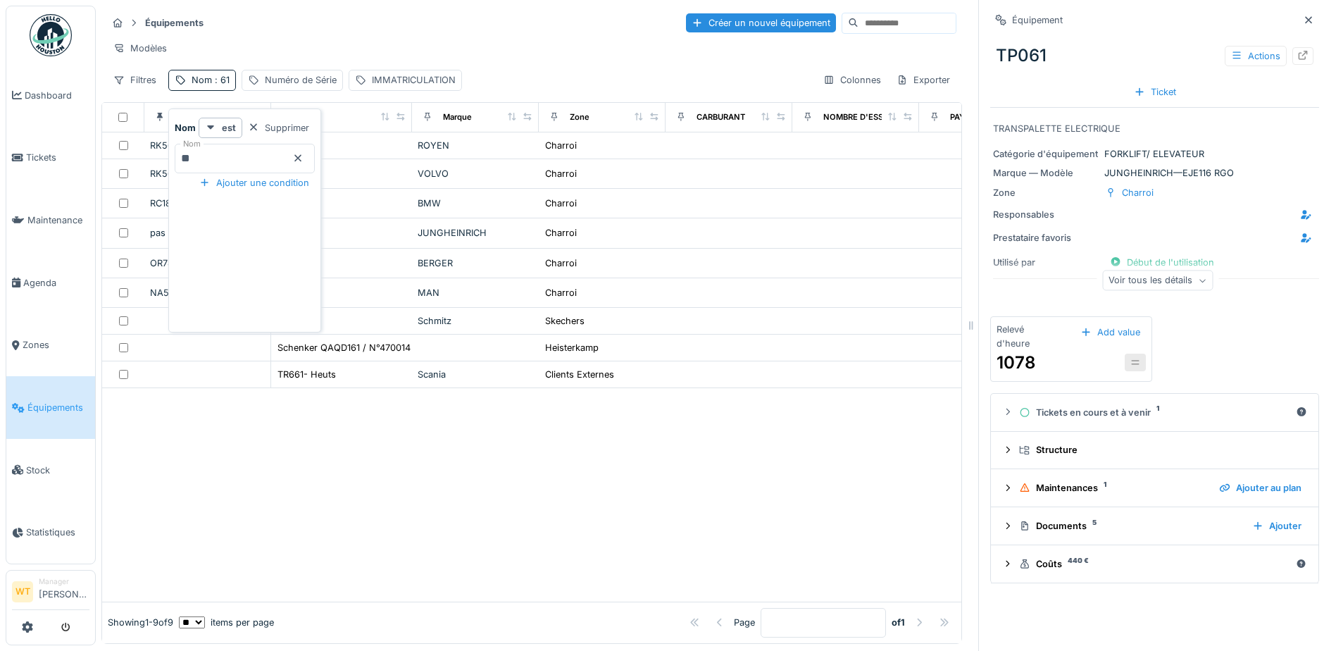
drag, startPoint x: 320, startPoint y: 156, endPoint x: 287, endPoint y: 152, distance: 32.7
click at [314, 156] on div "Nom **" at bounding box center [245, 159] width 140 height 30
click at [275, 153] on input "**" at bounding box center [245, 159] width 140 height 30
type input "*"
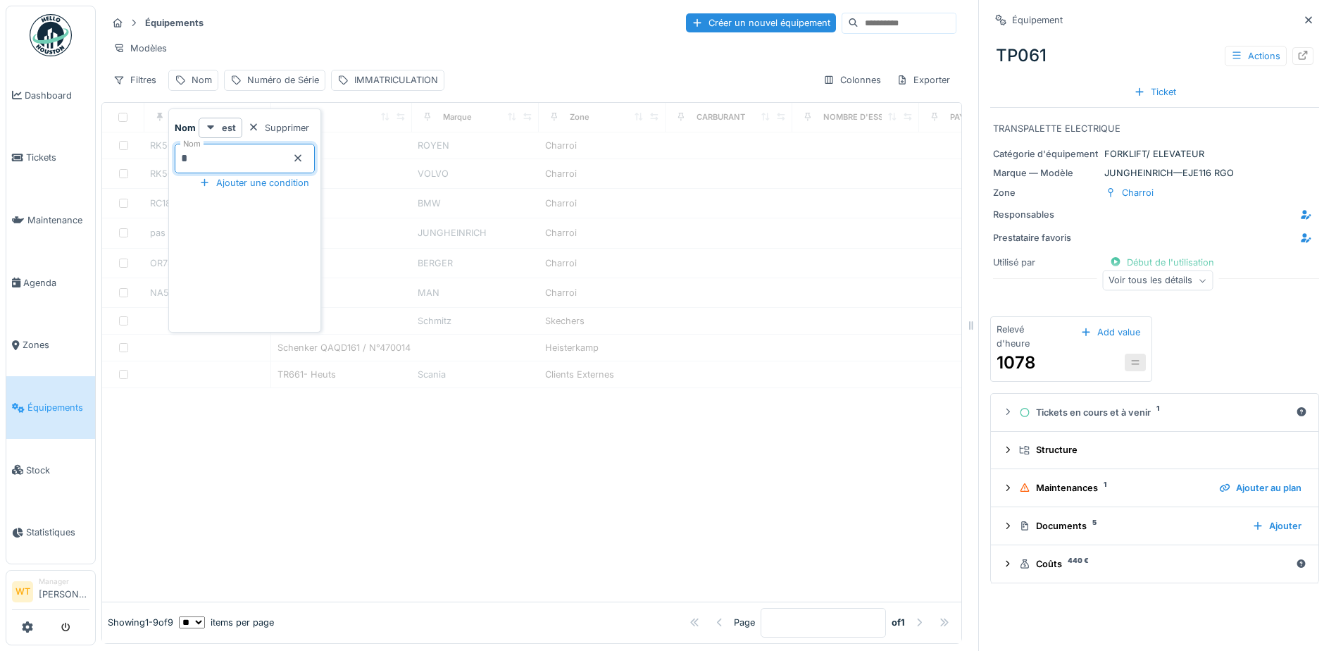
type input "**"
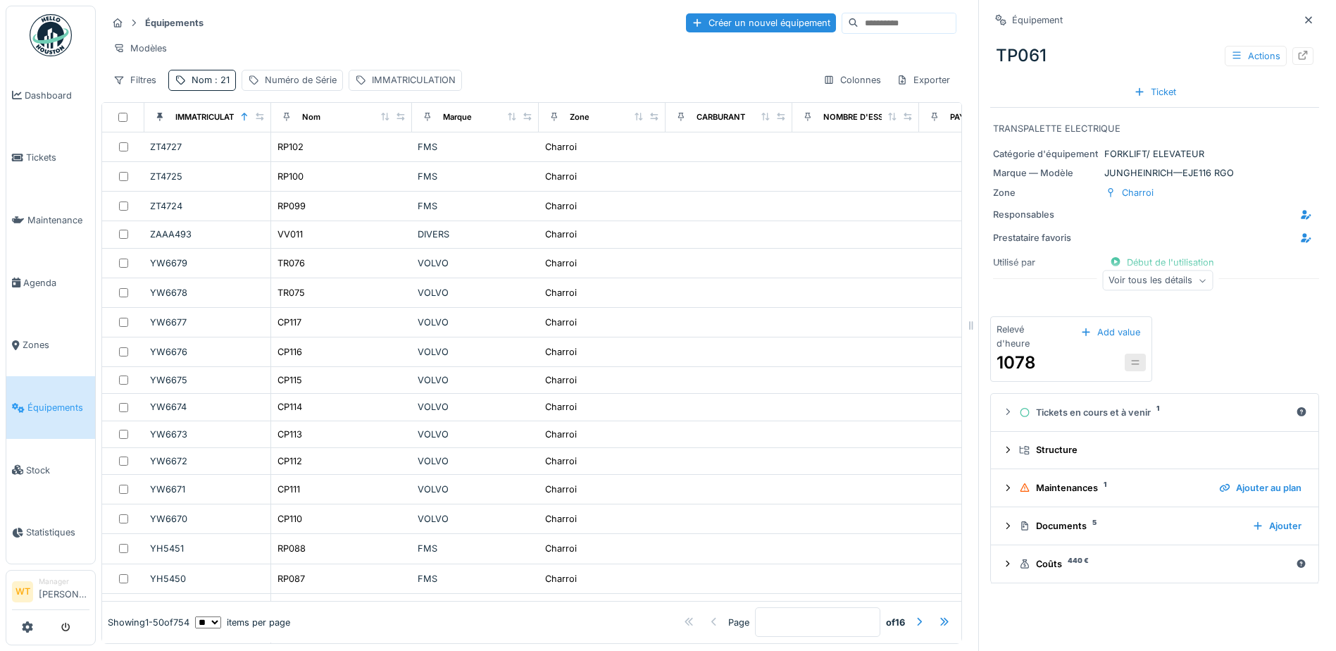
click at [409, 57] on div "Modèles" at bounding box center [531, 48] width 849 height 20
click at [218, 90] on div "Nom : 21" at bounding box center [202, 80] width 68 height 20
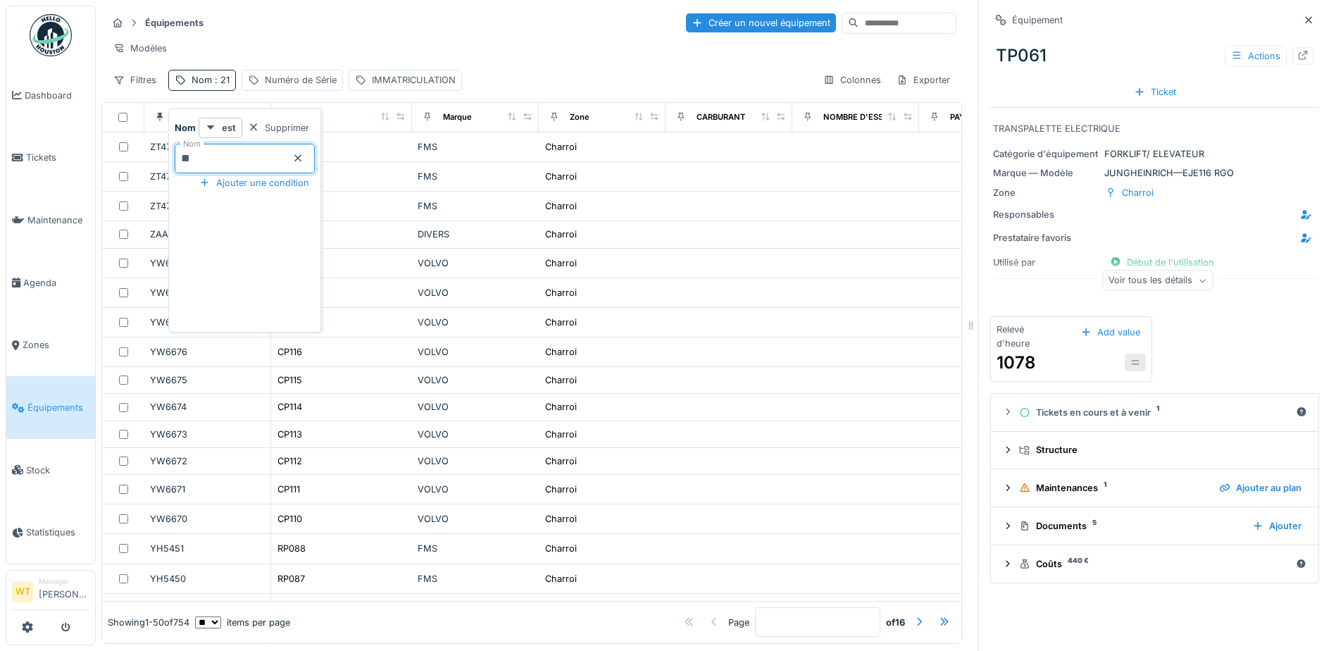
click at [231, 167] on input "**" at bounding box center [245, 159] width 140 height 30
click at [303, 20] on div "Équipements Créer un nouvel équipement" at bounding box center [531, 22] width 849 height 23
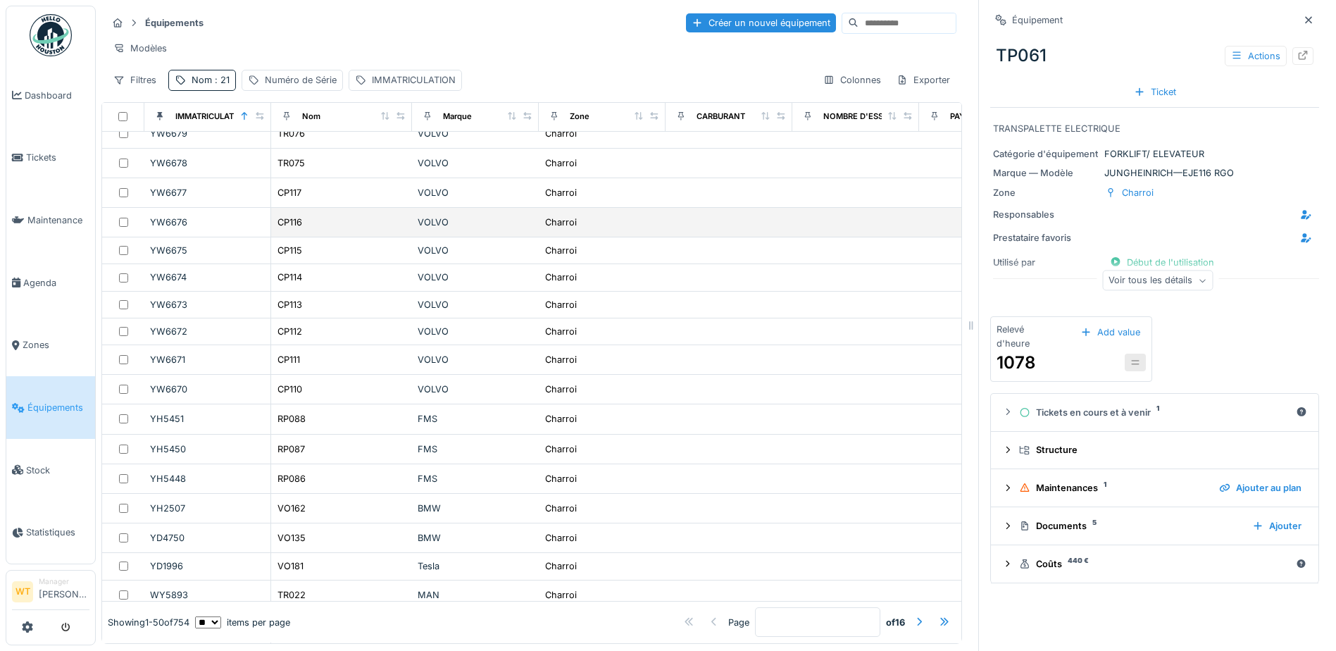
scroll to position [141, 0]
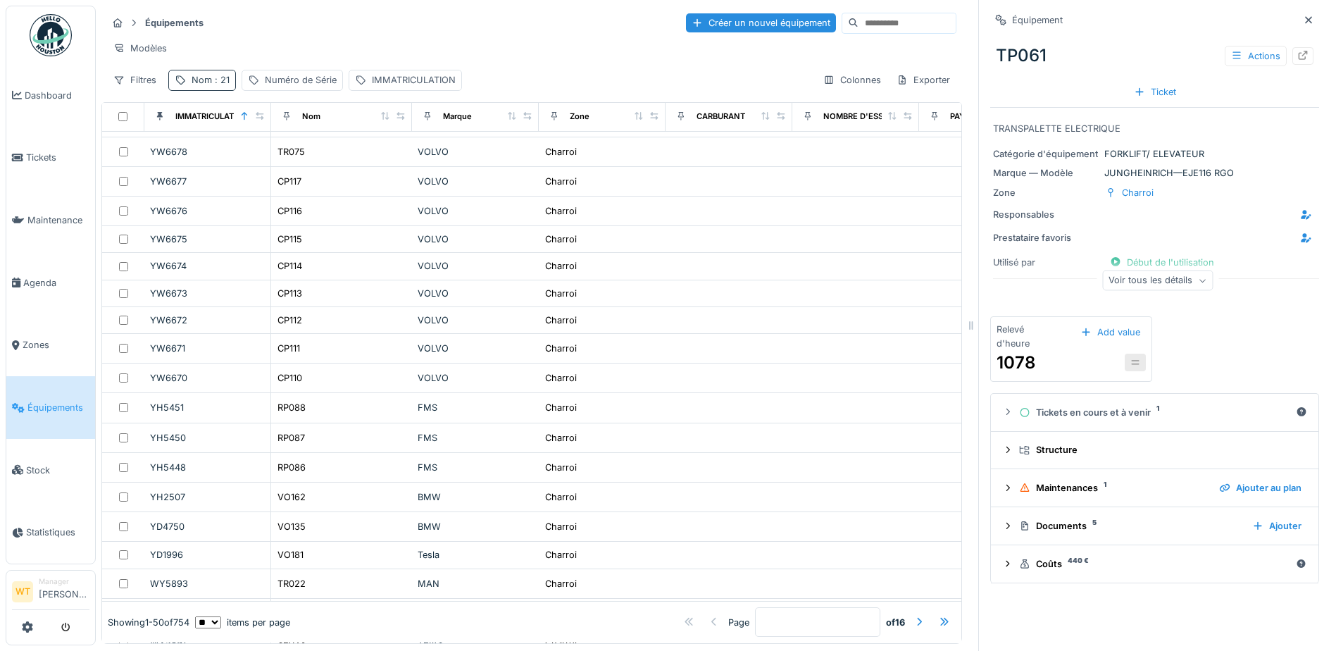
click at [214, 85] on span ": 21" at bounding box center [221, 80] width 18 height 11
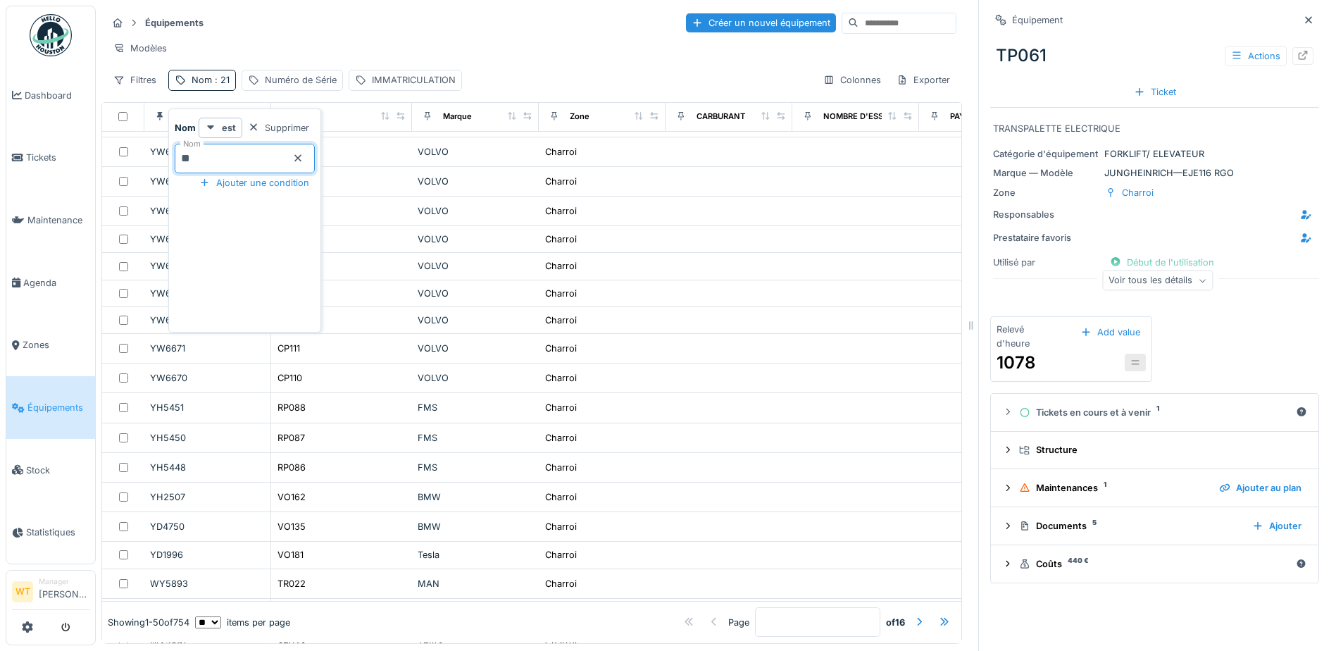
click at [180, 156] on input "**" at bounding box center [245, 159] width 140 height 30
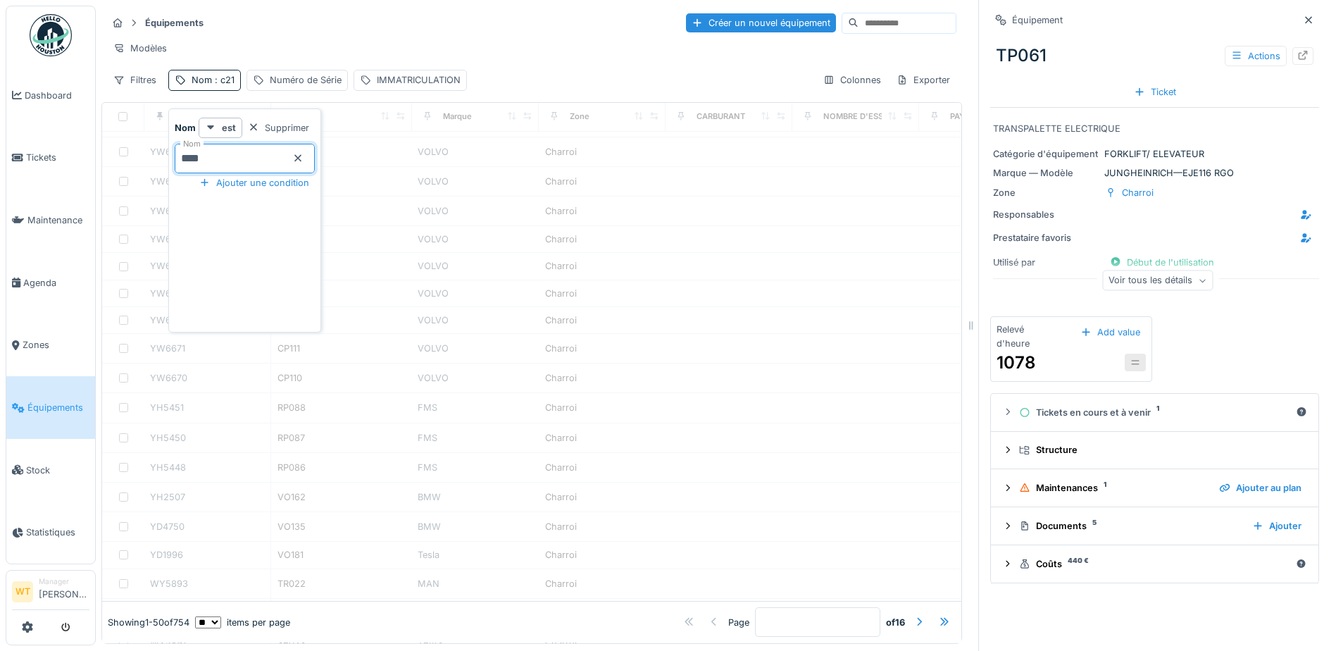
scroll to position [0, 0]
type input "*****"
click at [327, 43] on div "Modèles" at bounding box center [531, 48] width 849 height 20
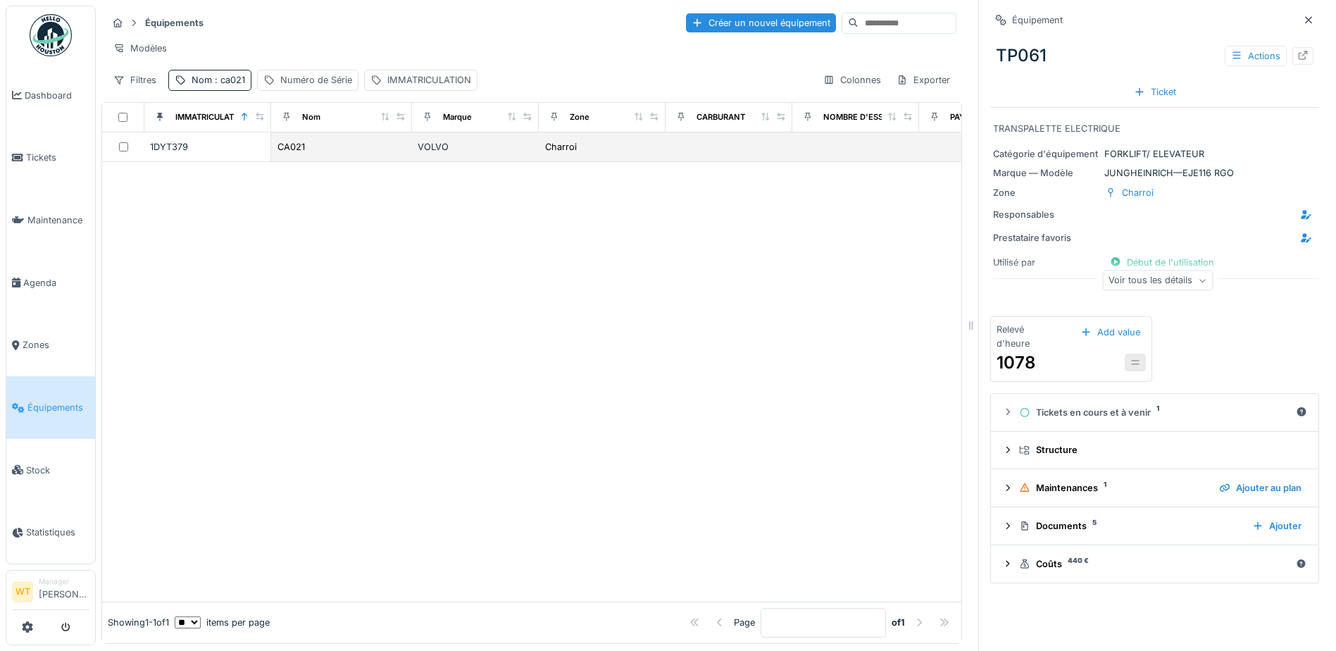
click at [355, 153] on div "CA021" at bounding box center [342, 146] width 130 height 15
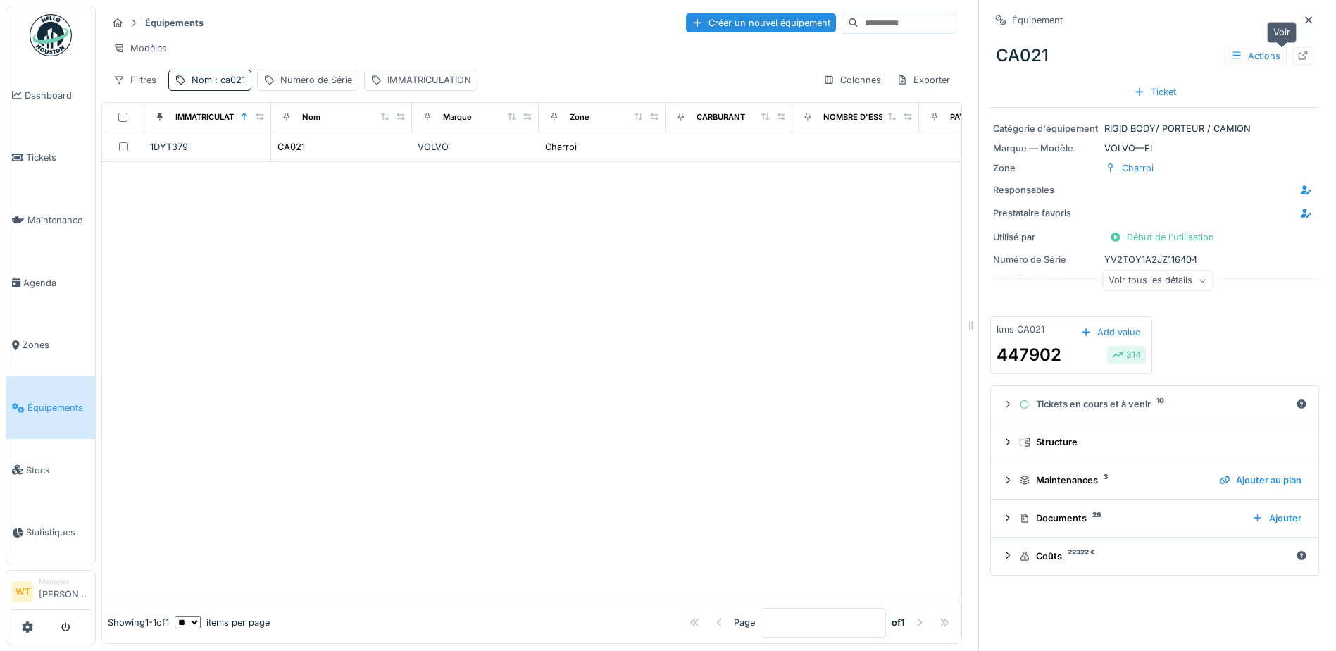
click at [1297, 58] on icon at bounding box center [1302, 55] width 11 height 9
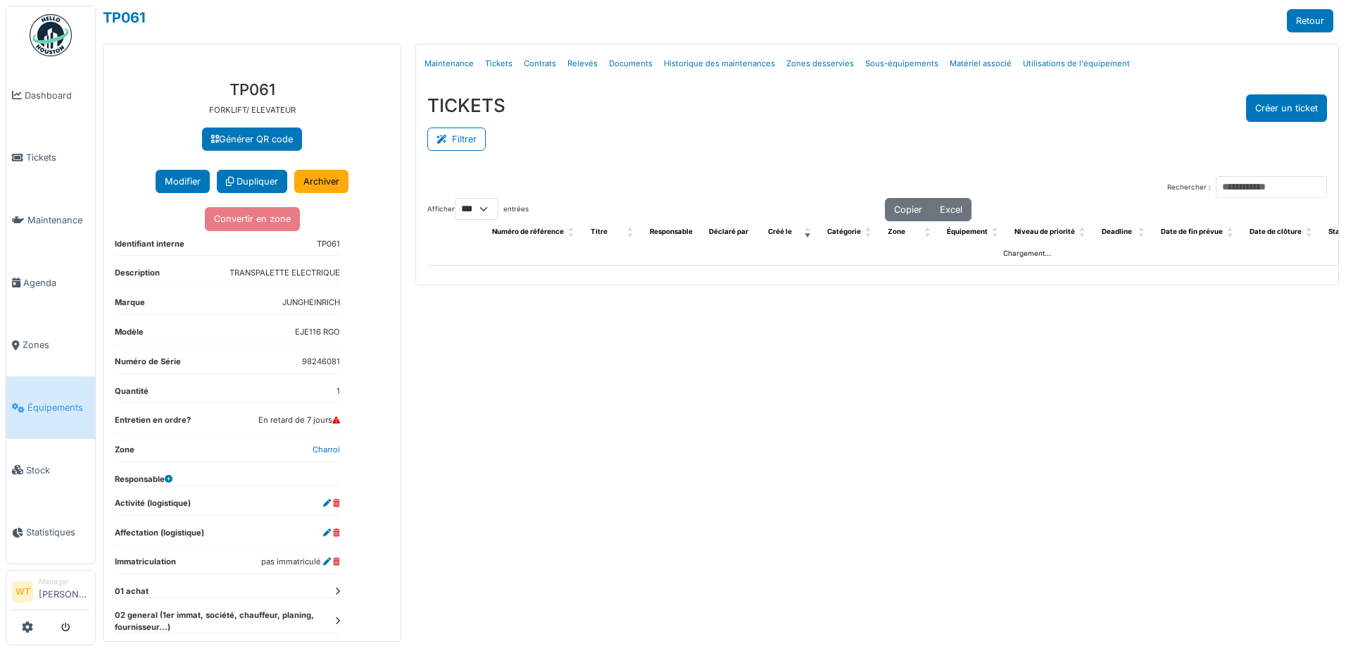
select select "***"
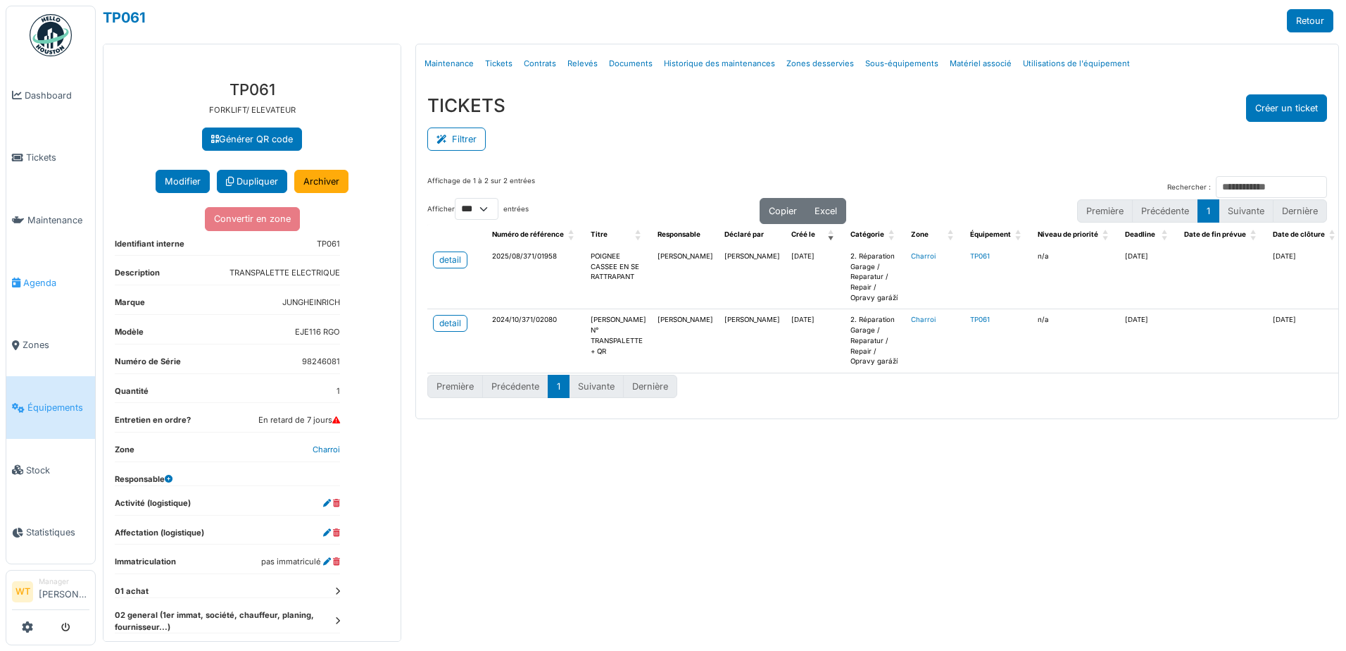
click at [37, 278] on span "Agenda" at bounding box center [56, 282] width 66 height 13
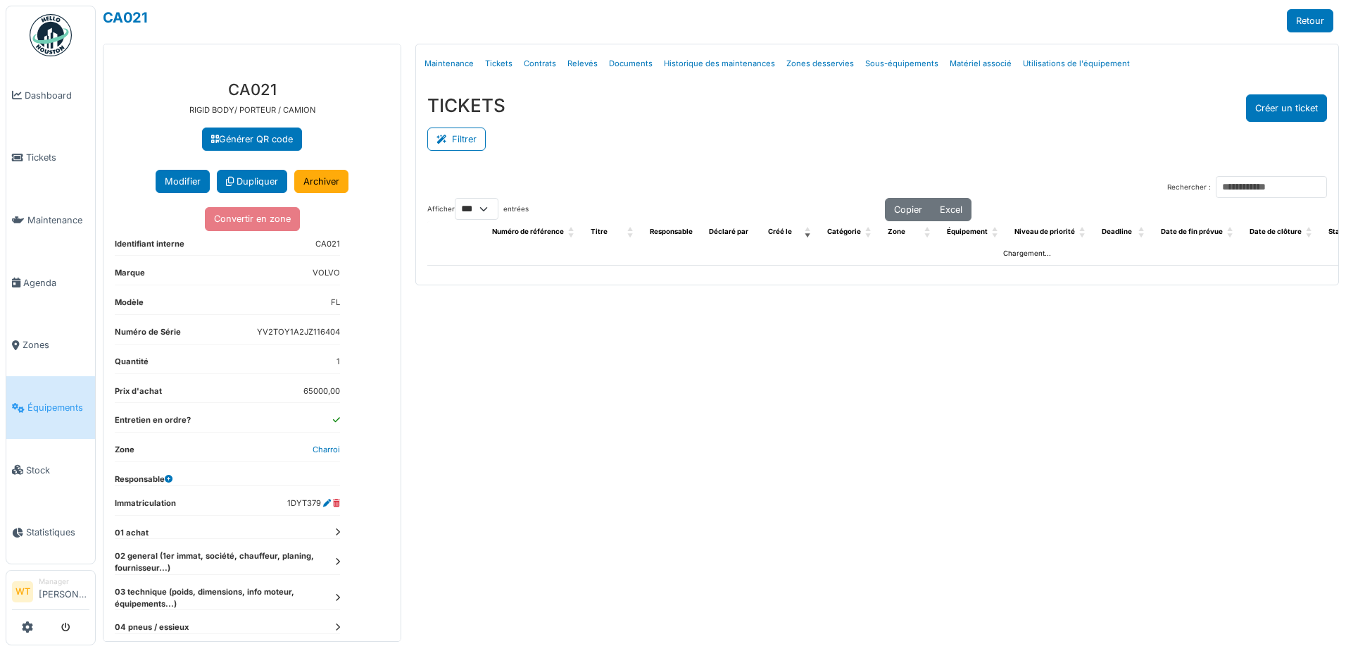
select select "***"
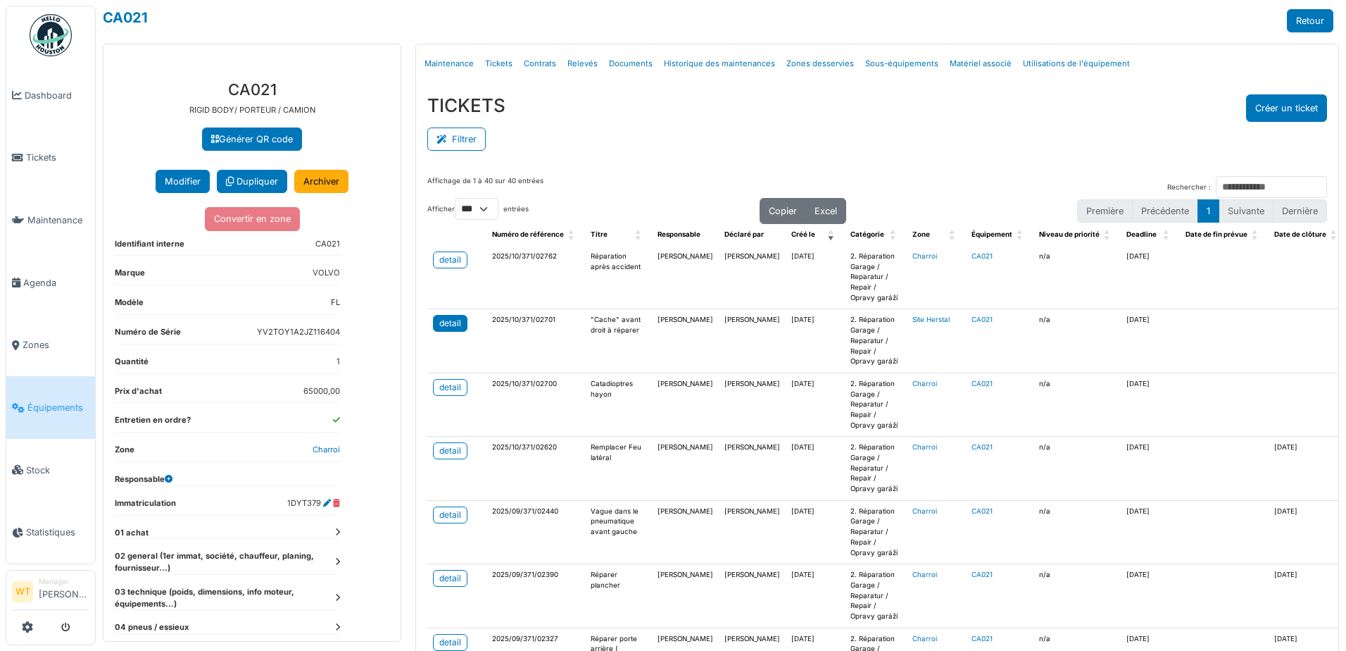
click at [449, 324] on div "detail" at bounding box center [450, 323] width 22 height 13
click at [447, 389] on div "detail" at bounding box center [450, 387] width 22 height 13
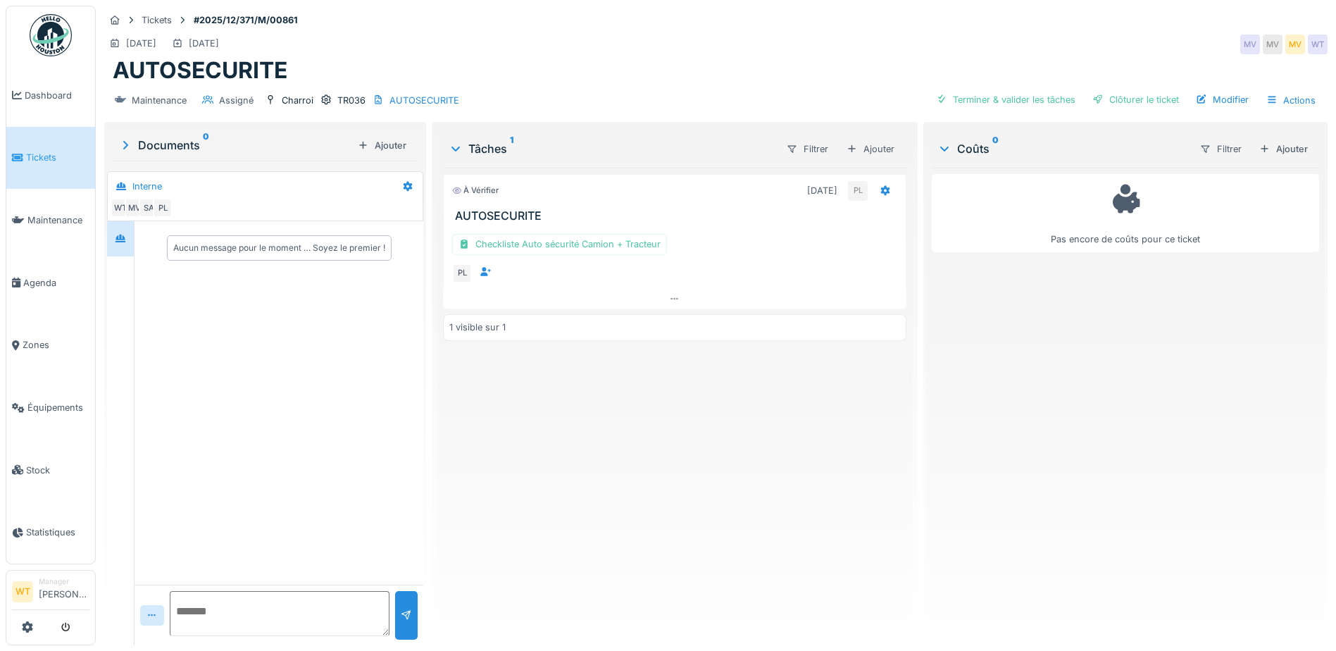
scroll to position [11, 0]
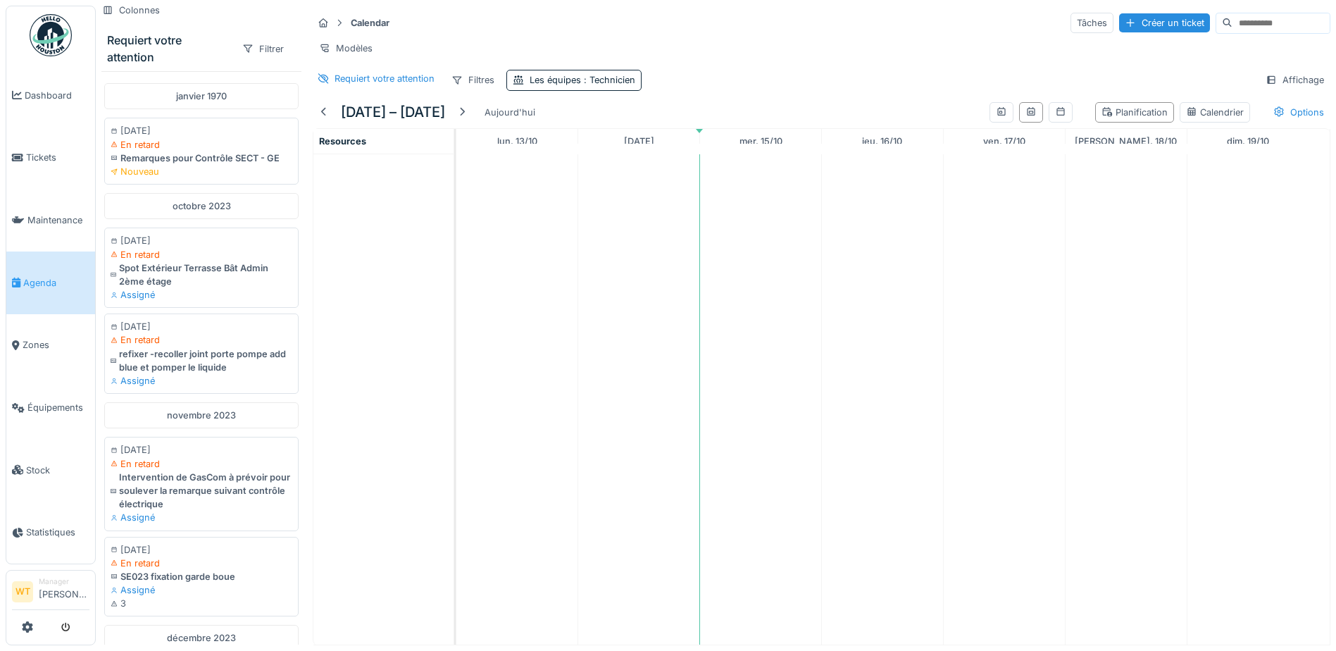
click at [84, 251] on link "Agenda" at bounding box center [50, 282] width 89 height 63
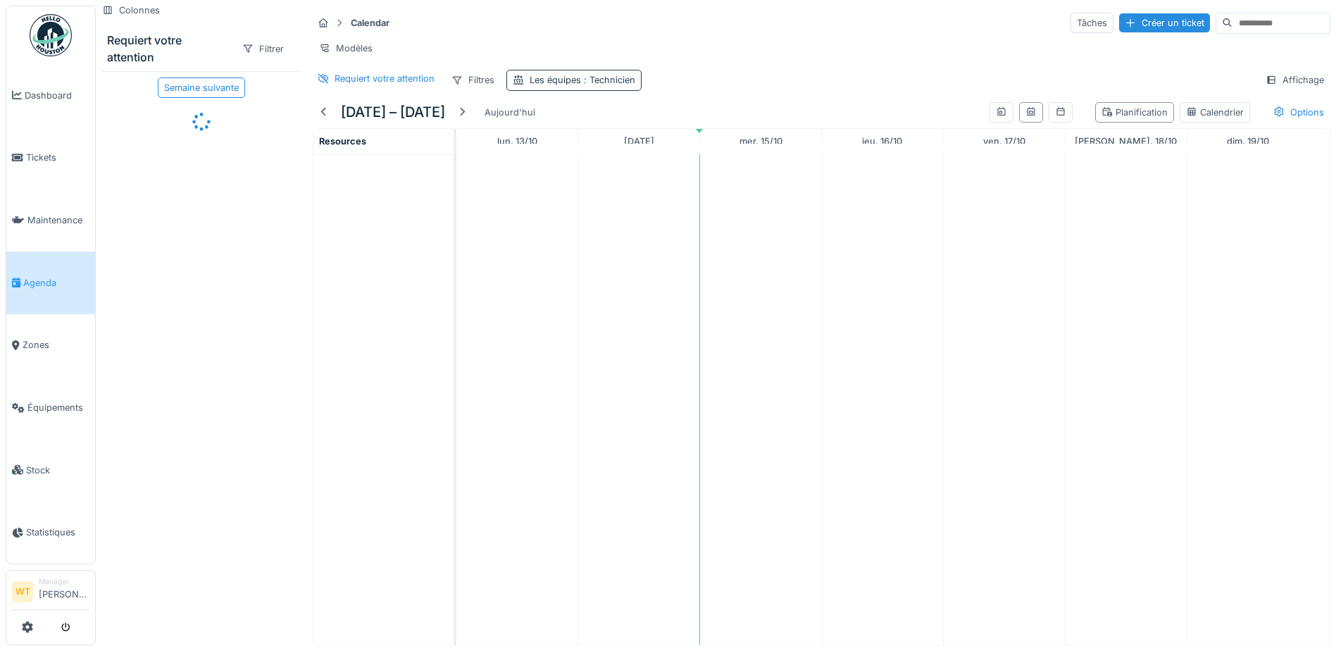
click at [558, 87] on div "Les équipes : Technicien" at bounding box center [583, 79] width 106 height 13
click at [582, 153] on icon at bounding box center [583, 158] width 13 height 10
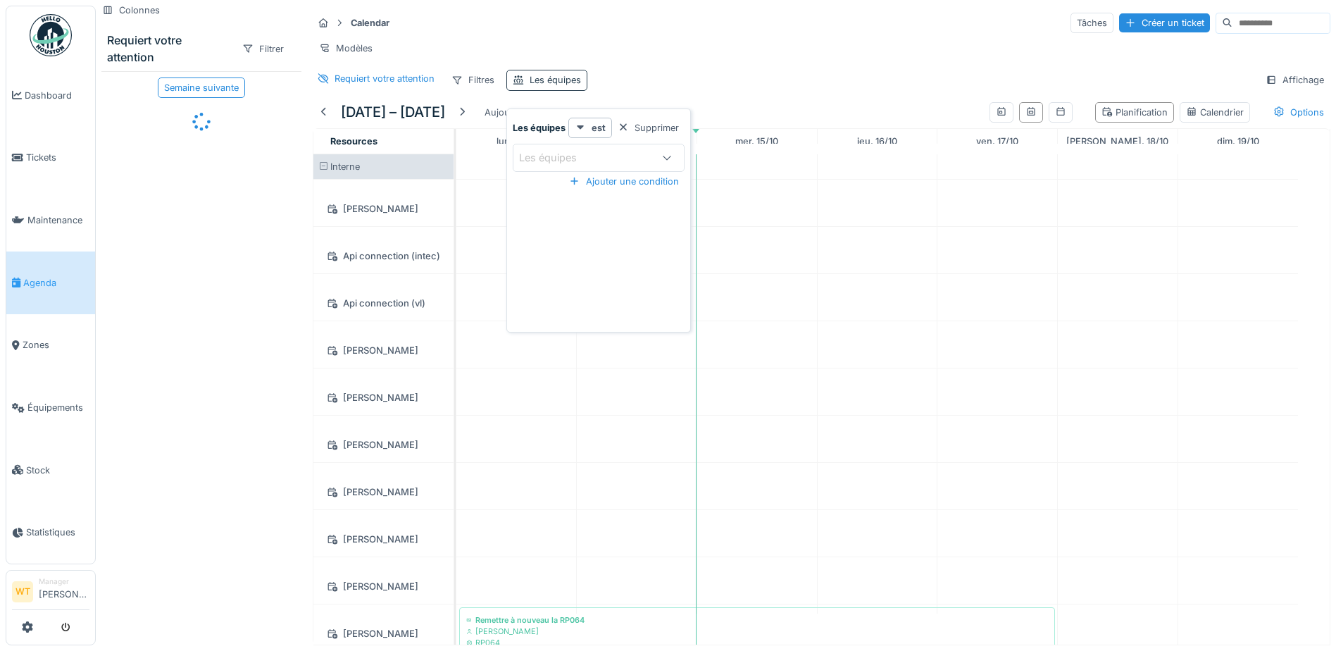
click at [556, 87] on div "Les équipes" at bounding box center [555, 79] width 51 height 13
click at [615, 161] on div "Les équipes" at bounding box center [585, 157] width 132 height 15
click at [562, 343] on span "Technicien" at bounding box center [547, 349] width 51 height 15
type input "***"
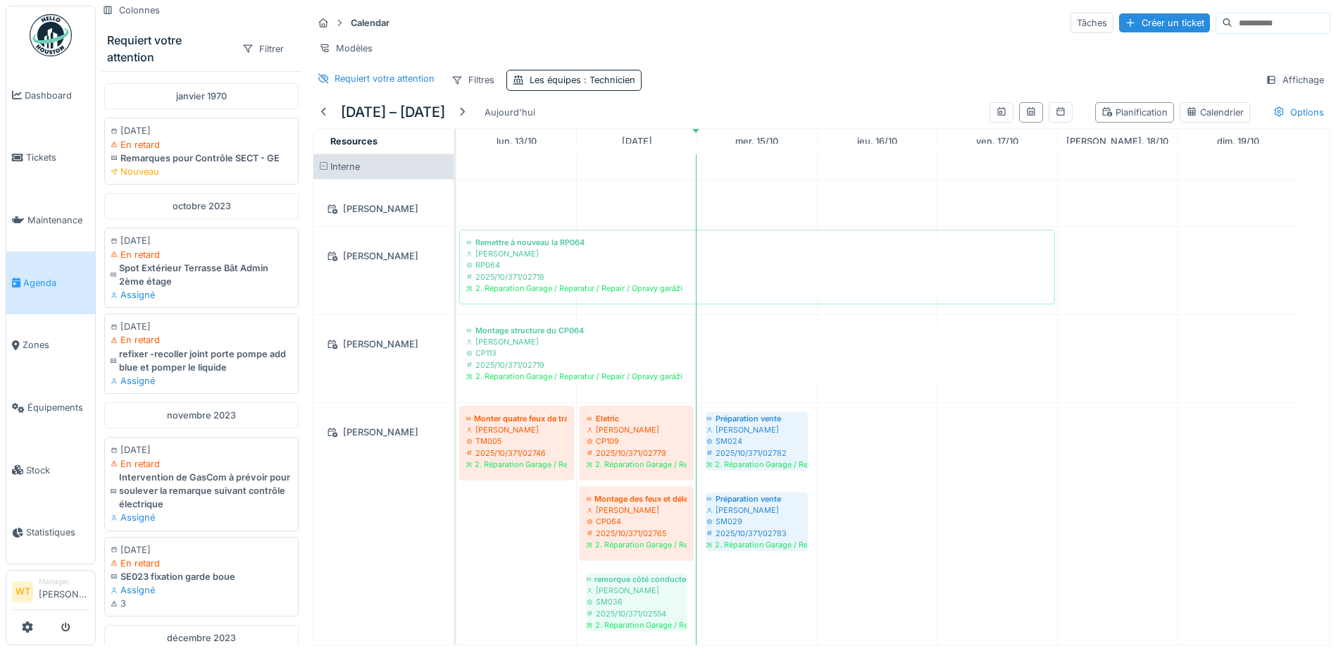
click at [663, 21] on div "Calendar Tâches Créer un ticket" at bounding box center [821, 22] width 1017 height 23
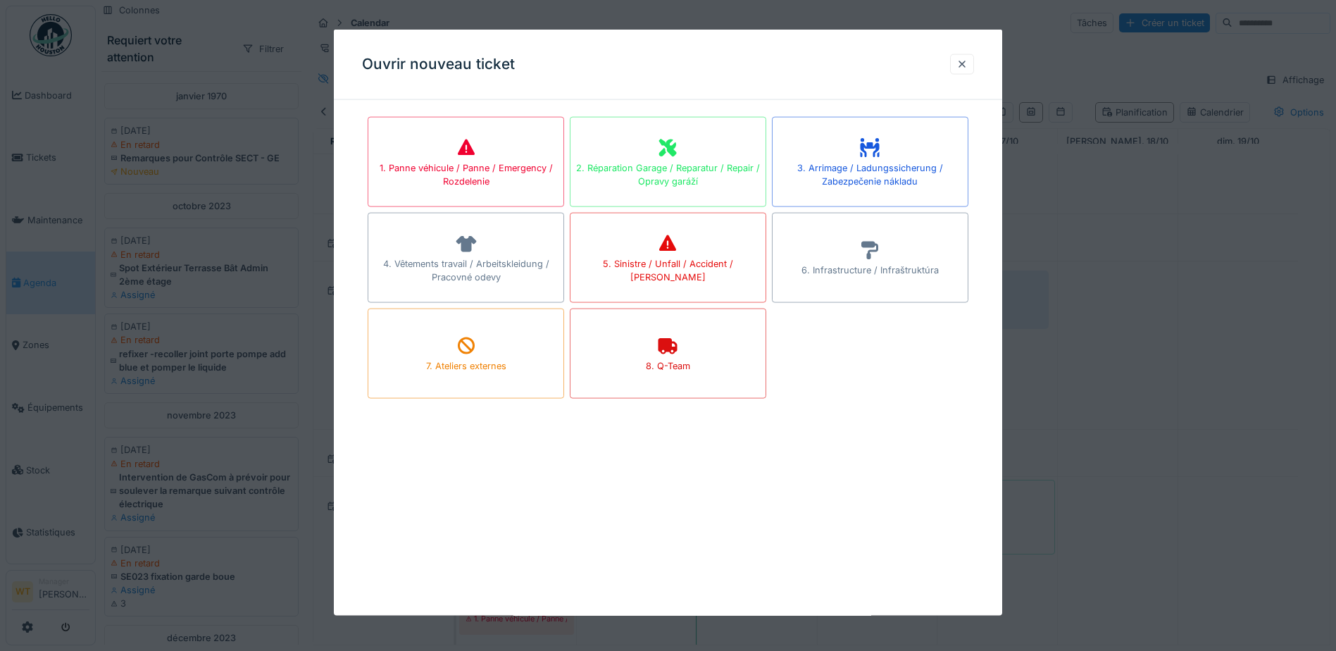
click at [1124, 346] on div at bounding box center [668, 325] width 1336 height 651
